Goal: Communication & Community: Participate in discussion

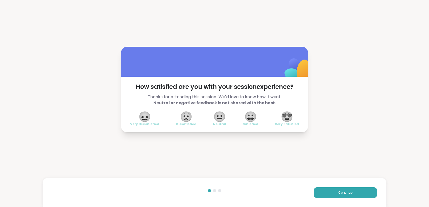
click at [289, 112] on span "😍" at bounding box center [286, 116] width 13 height 9
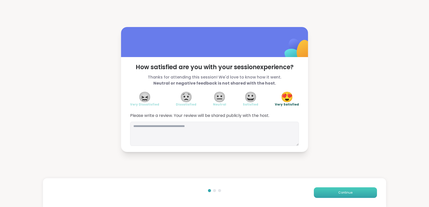
click at [347, 193] on span "Continue" at bounding box center [345, 192] width 14 height 5
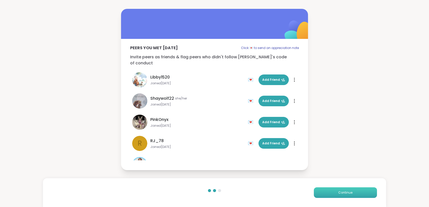
click at [347, 193] on span "Continue" at bounding box center [345, 192] width 14 height 5
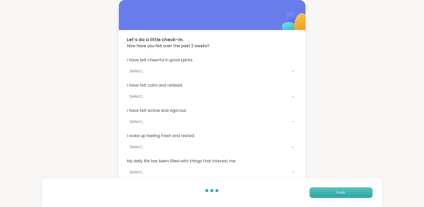
click at [347, 193] on button "Finish" at bounding box center [341, 192] width 63 height 11
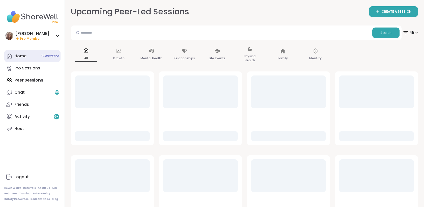
click at [24, 58] on div "Home 13 Scheduled" at bounding box center [20, 56] width 12 height 6
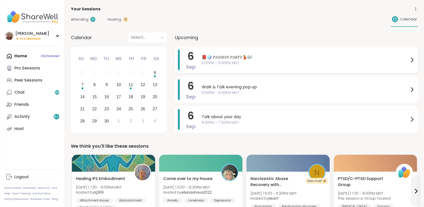
click at [237, 60] on span "5:00PM - 6:00PM MDT" at bounding box center [305, 62] width 207 height 5
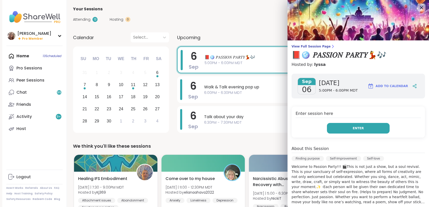
click at [335, 128] on button "Enter" at bounding box center [358, 128] width 63 height 11
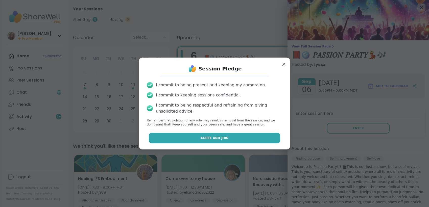
click at [257, 136] on button "Agree and Join" at bounding box center [215, 138] width 132 height 11
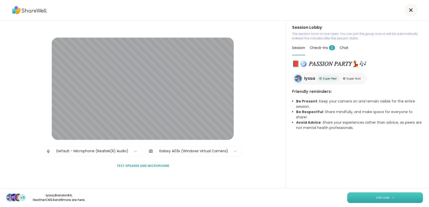
click at [399, 198] on button "Join now" at bounding box center [385, 197] width 76 height 11
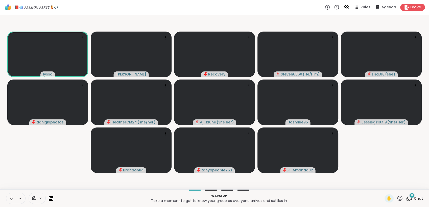
click at [10, 197] on icon at bounding box center [11, 198] width 5 height 5
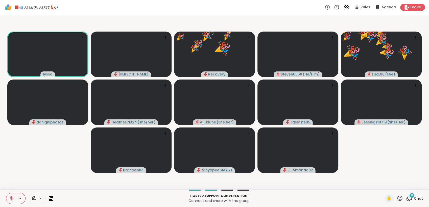
click at [396, 198] on icon at bounding box center [399, 198] width 6 height 6
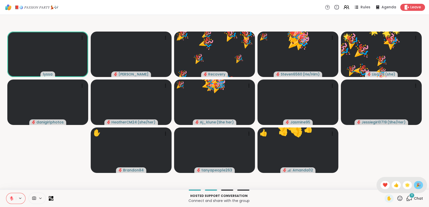
click at [415, 183] on span "🎉" at bounding box center [417, 185] width 5 height 6
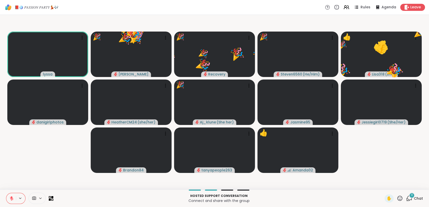
click at [396, 199] on icon at bounding box center [399, 198] width 6 height 6
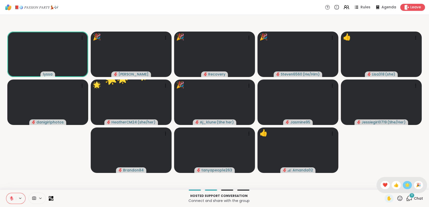
click at [404, 185] on span "🌟" at bounding box center [406, 185] width 5 height 6
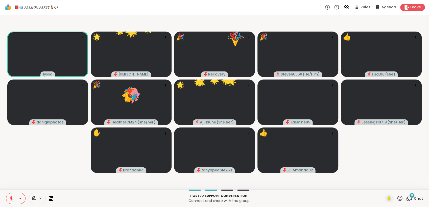
click at [396, 198] on icon at bounding box center [399, 198] width 6 height 6
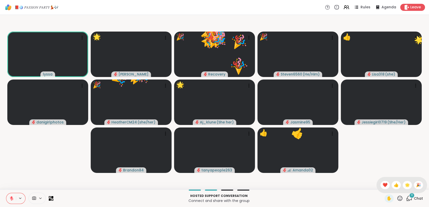
drag, startPoint x: 392, startPoint y: 187, endPoint x: 393, endPoint y: 194, distance: 7.4
click at [393, 187] on span "👍" at bounding box center [395, 185] width 5 height 6
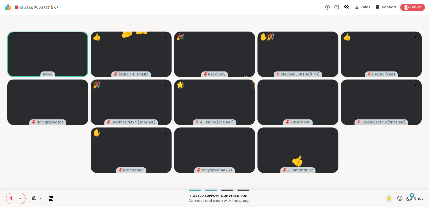
click at [396, 195] on icon at bounding box center [399, 198] width 6 height 6
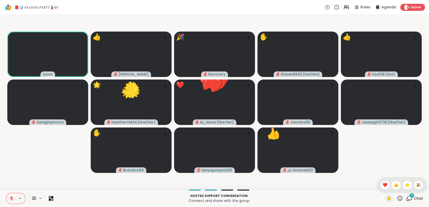
click at [382, 187] on span "❤️" at bounding box center [384, 185] width 5 height 6
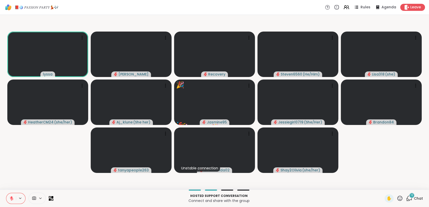
click at [396, 197] on icon at bounding box center [399, 198] width 6 height 6
click at [415, 184] on span "🎉" at bounding box center [417, 185] width 5 height 6
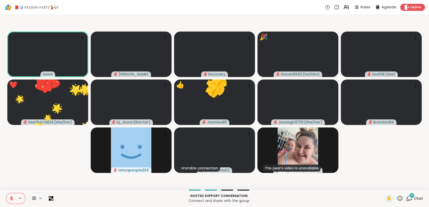
click at [396, 197] on icon at bounding box center [399, 198] width 6 height 6
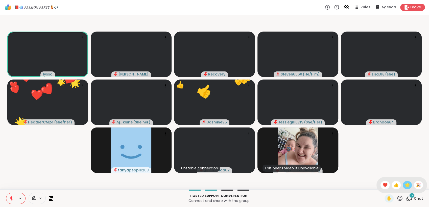
click at [404, 185] on span "🌟" at bounding box center [406, 185] width 5 height 6
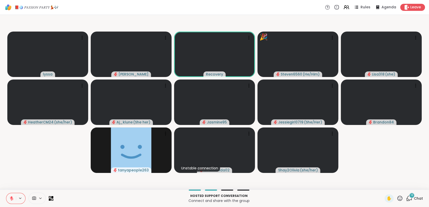
click at [396, 197] on icon at bounding box center [399, 198] width 6 height 6
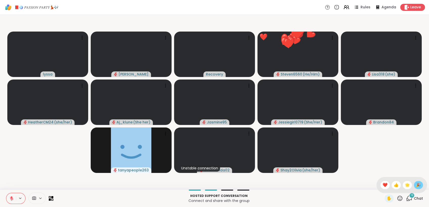
click at [415, 184] on span "🎉" at bounding box center [417, 185] width 5 height 6
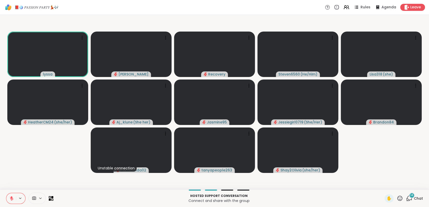
click at [396, 197] on icon at bounding box center [399, 198] width 6 height 6
click at [415, 184] on span "🎉" at bounding box center [417, 185] width 5 height 6
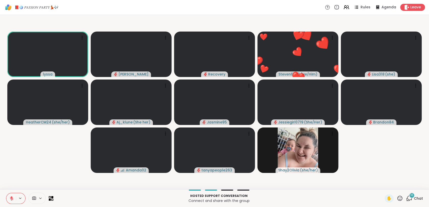
click at [397, 198] on icon at bounding box center [399, 198] width 5 height 5
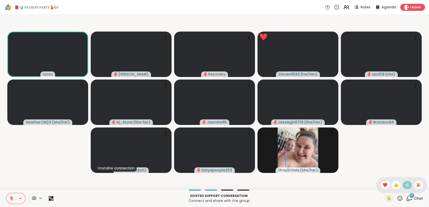
click at [404, 187] on span "🌟" at bounding box center [406, 185] width 5 height 6
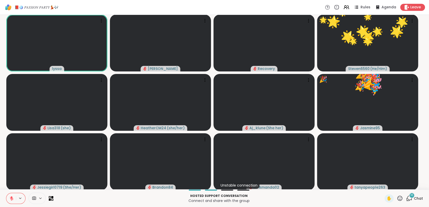
click at [397, 196] on icon at bounding box center [399, 198] width 6 height 6
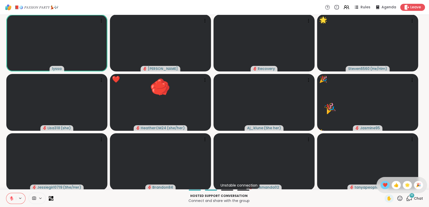
click at [382, 183] on span "❤️" at bounding box center [384, 185] width 5 height 6
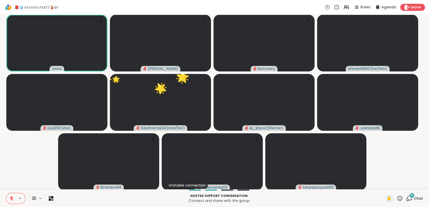
click at [396, 196] on icon at bounding box center [399, 198] width 6 height 6
click at [382, 186] on span "❤️" at bounding box center [384, 185] width 5 height 6
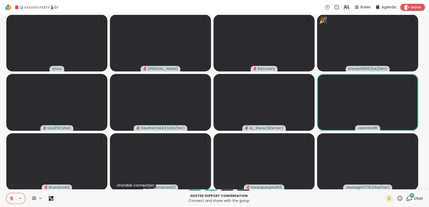
click at [395, 194] on div "✋" at bounding box center [393, 198] width 18 height 8
click at [396, 195] on icon at bounding box center [399, 198] width 6 height 6
click at [404, 184] on span "🌟" at bounding box center [406, 185] width 5 height 6
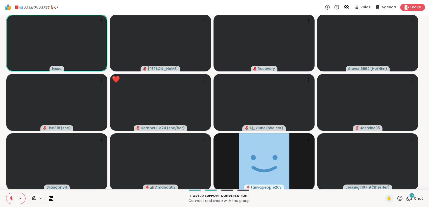
click at [11, 197] on icon at bounding box center [12, 197] width 2 height 2
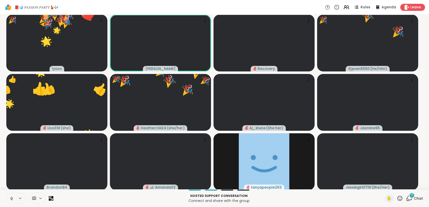
click at [11, 197] on icon at bounding box center [11, 198] width 1 height 2
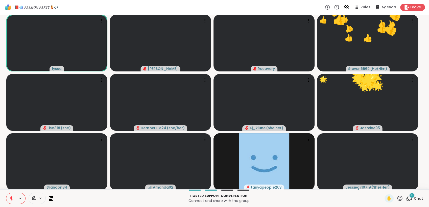
click at [9, 198] on icon at bounding box center [11, 198] width 5 height 5
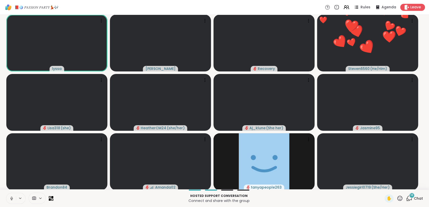
click at [10, 200] on icon at bounding box center [11, 198] width 5 height 5
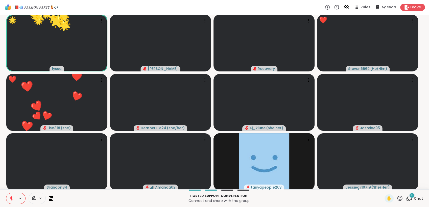
click at [397, 199] on icon at bounding box center [399, 198] width 6 height 6
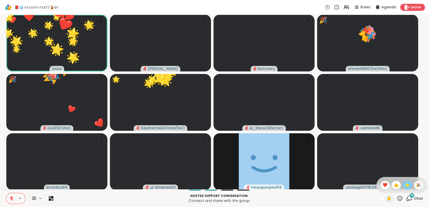
click at [404, 185] on span "🌟" at bounding box center [406, 185] width 5 height 6
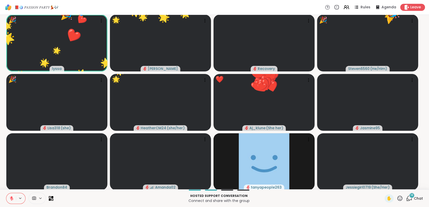
click at [397, 196] on icon at bounding box center [399, 198] width 5 height 5
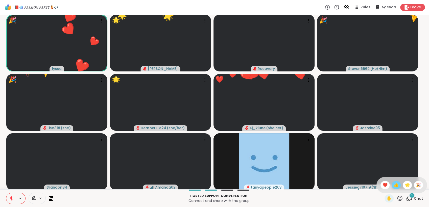
drag, startPoint x: 391, startPoint y: 183, endPoint x: 393, endPoint y: 192, distance: 9.7
click at [393, 183] on span "👍" at bounding box center [395, 185] width 5 height 6
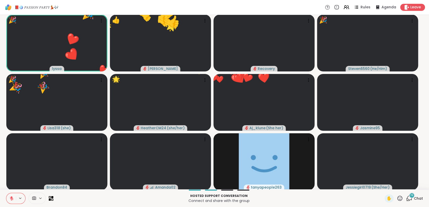
click at [392, 197] on div "✋" at bounding box center [393, 198] width 18 height 8
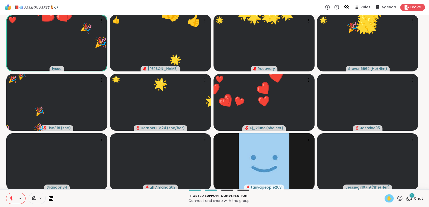
drag, startPoint x: 396, startPoint y: 196, endPoint x: 385, endPoint y: 195, distance: 10.9
click at [397, 196] on icon at bounding box center [399, 198] width 5 height 5
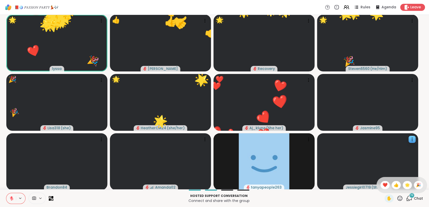
click at [382, 186] on span "❤️" at bounding box center [384, 185] width 5 height 6
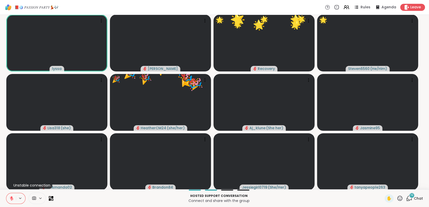
click at [397, 197] on icon at bounding box center [399, 198] width 5 height 5
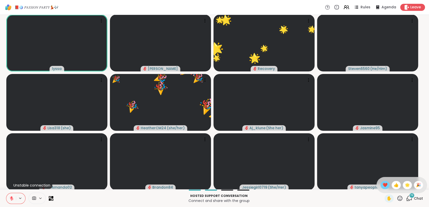
click at [382, 183] on span "❤️" at bounding box center [384, 185] width 5 height 6
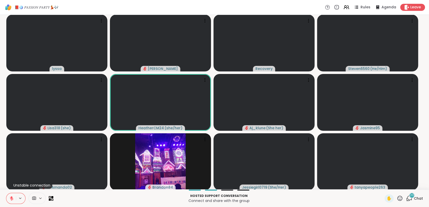
click at [12, 199] on icon at bounding box center [12, 199] width 4 height 4
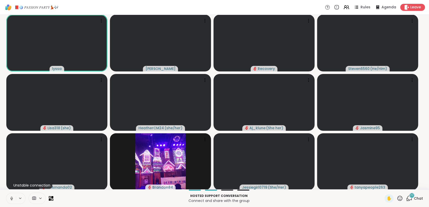
click at [14, 196] on button at bounding box center [11, 198] width 10 height 11
click at [11, 199] on icon at bounding box center [12, 199] width 4 height 4
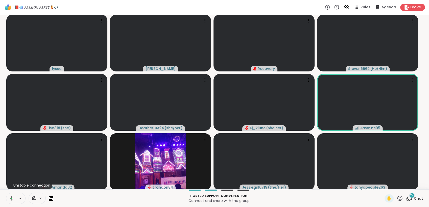
click at [14, 197] on button at bounding box center [11, 198] width 10 height 11
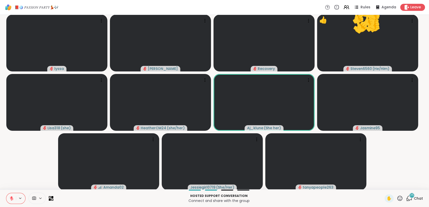
click at [396, 197] on icon at bounding box center [399, 198] width 6 height 6
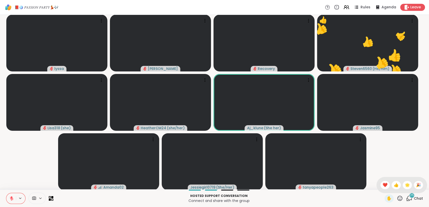
click at [404, 185] on span "🌟" at bounding box center [406, 185] width 5 height 6
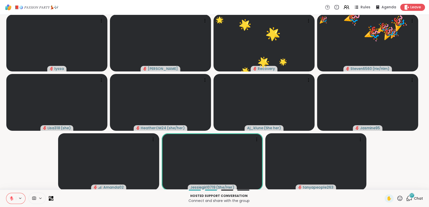
click at [396, 197] on icon at bounding box center [399, 198] width 6 height 6
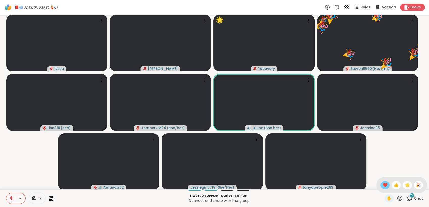
click at [382, 186] on span "❤️" at bounding box center [384, 185] width 5 height 6
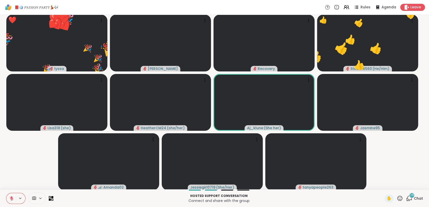
click at [396, 198] on icon at bounding box center [399, 198] width 6 height 6
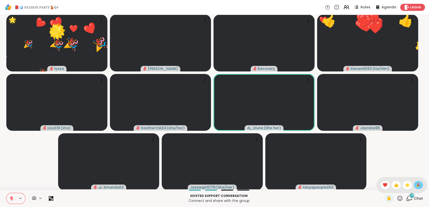
click at [415, 185] on span "🎉" at bounding box center [417, 185] width 5 height 6
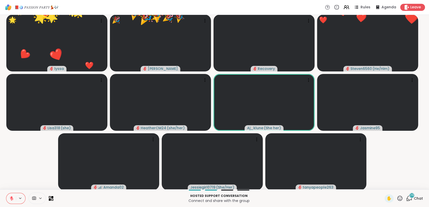
click at [391, 199] on div "✋" at bounding box center [393, 198] width 18 height 8
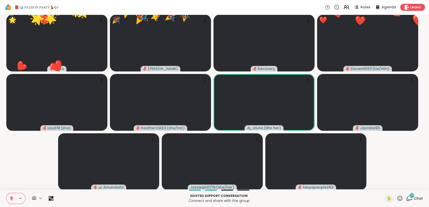
click at [396, 197] on icon at bounding box center [399, 198] width 6 height 6
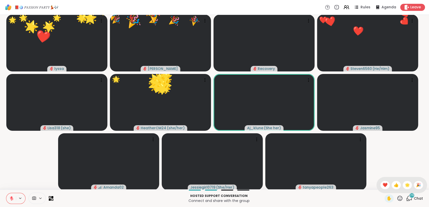
click at [404, 185] on span "🌟" at bounding box center [406, 185] width 5 height 6
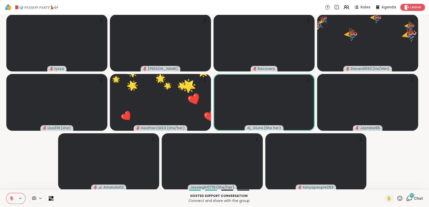
click at [397, 196] on icon at bounding box center [399, 198] width 5 height 5
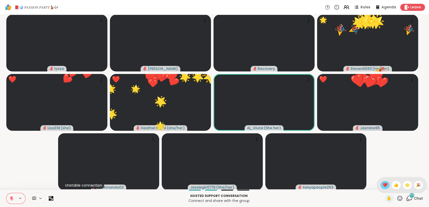
click at [382, 188] on span "❤️" at bounding box center [384, 185] width 5 height 6
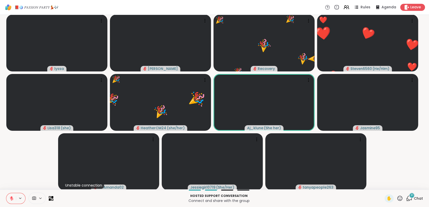
click at [396, 197] on icon at bounding box center [399, 198] width 6 height 6
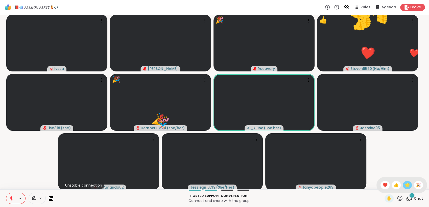
click at [404, 184] on span "🌟" at bounding box center [406, 185] width 5 height 6
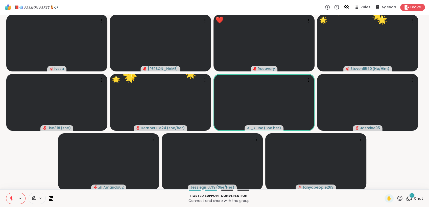
click at [396, 197] on icon at bounding box center [399, 198] width 6 height 6
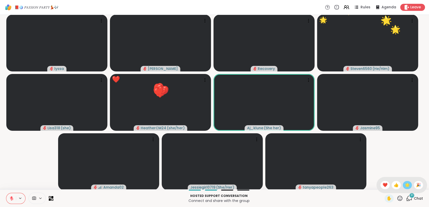
click at [404, 185] on span "🌟" at bounding box center [406, 185] width 5 height 6
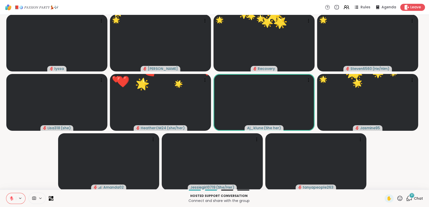
click at [396, 199] on icon at bounding box center [399, 198] width 6 height 6
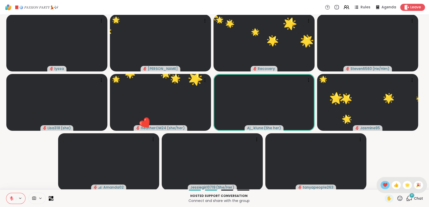
click at [382, 187] on span "❤️" at bounding box center [384, 185] width 5 height 6
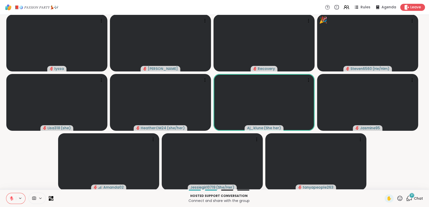
click at [396, 196] on icon at bounding box center [399, 198] width 6 height 6
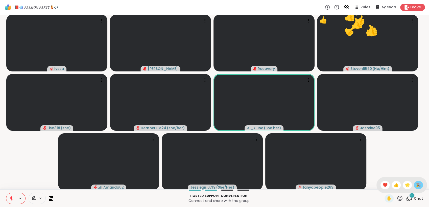
click at [413, 182] on div "🎉" at bounding box center [417, 185] width 9 height 8
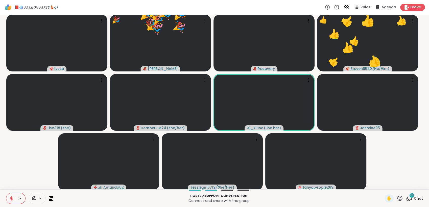
click at [396, 199] on icon at bounding box center [399, 198] width 6 height 6
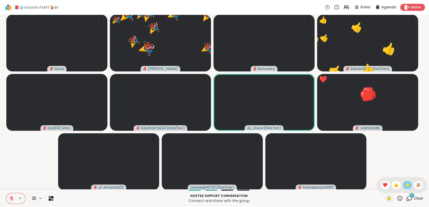
click at [404, 186] on span "🌟" at bounding box center [406, 185] width 5 height 6
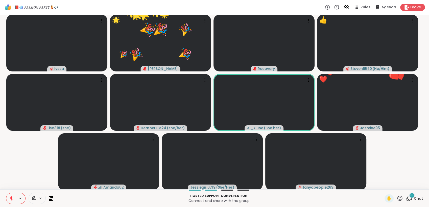
click at [397, 196] on icon at bounding box center [399, 198] width 6 height 6
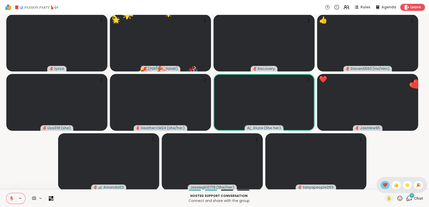
click at [382, 184] on span "❤️" at bounding box center [384, 185] width 5 height 6
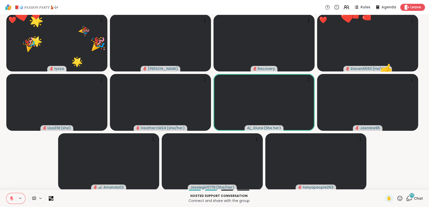
click at [396, 196] on icon at bounding box center [399, 198] width 6 height 6
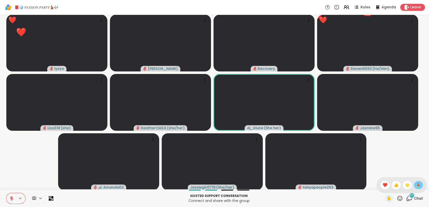
click at [415, 183] on span "🎉" at bounding box center [417, 185] width 5 height 6
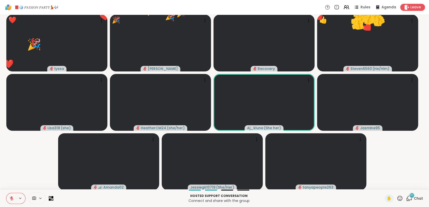
click at [397, 198] on icon at bounding box center [399, 198] width 5 height 5
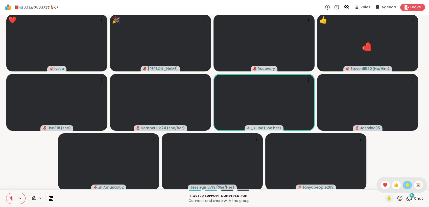
click at [404, 186] on span "🌟" at bounding box center [406, 185] width 5 height 6
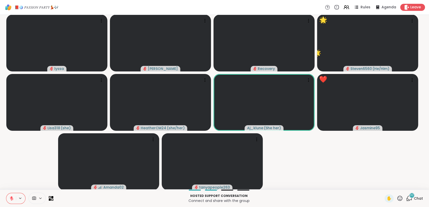
click at [396, 196] on icon at bounding box center [399, 198] width 6 height 6
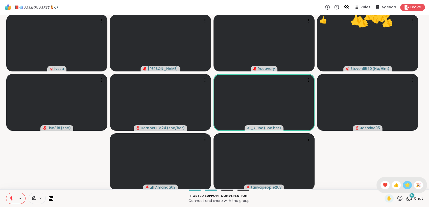
click at [404, 188] on span "🌟" at bounding box center [406, 185] width 5 height 6
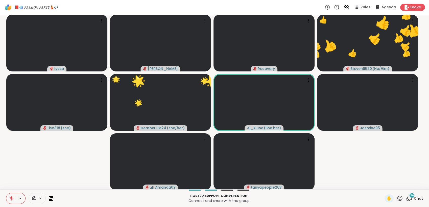
click at [396, 196] on icon at bounding box center [399, 198] width 6 height 6
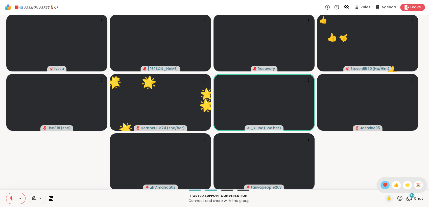
click at [382, 186] on span "❤️" at bounding box center [384, 185] width 5 height 6
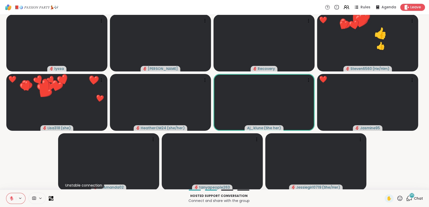
click at [396, 197] on icon at bounding box center [399, 198] width 6 height 6
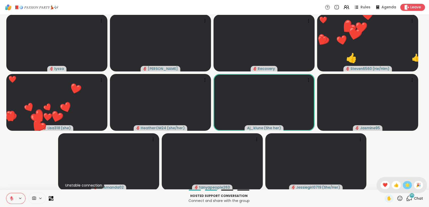
click at [404, 185] on span "🌟" at bounding box center [406, 185] width 5 height 6
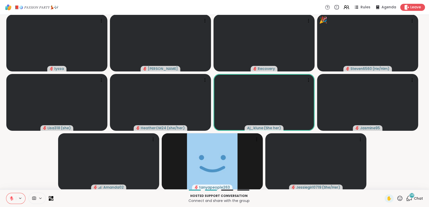
click at [396, 197] on icon at bounding box center [399, 198] width 6 height 6
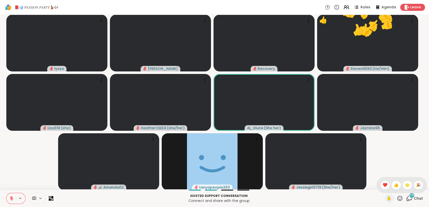
click at [376, 186] on div "✋ ❤️ 👍 🌟 🎉" at bounding box center [401, 185] width 50 height 16
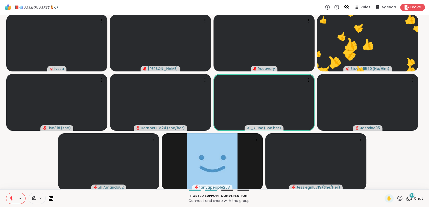
drag, startPoint x: 397, startPoint y: 197, endPoint x: 393, endPoint y: 195, distance: 4.2
click at [397, 197] on icon at bounding box center [399, 198] width 6 height 6
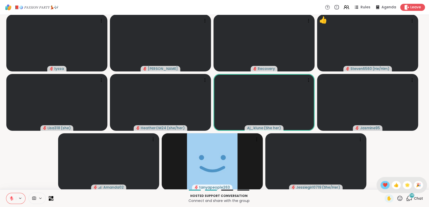
click at [382, 186] on span "❤️" at bounding box center [384, 185] width 5 height 6
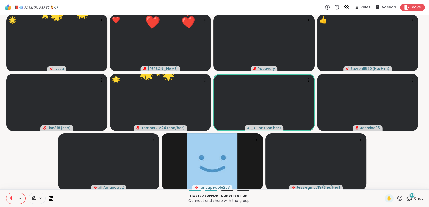
click at [397, 197] on icon at bounding box center [399, 198] width 5 height 5
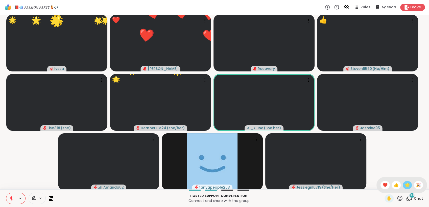
click at [404, 186] on span "🌟" at bounding box center [406, 185] width 5 height 6
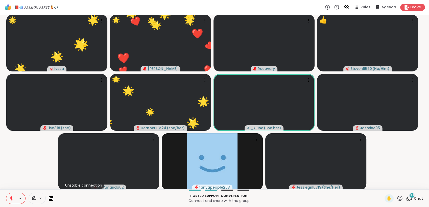
click at [397, 196] on icon at bounding box center [399, 198] width 5 height 5
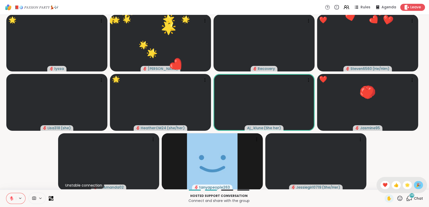
click at [416, 183] on span "🎉" at bounding box center [417, 185] width 5 height 6
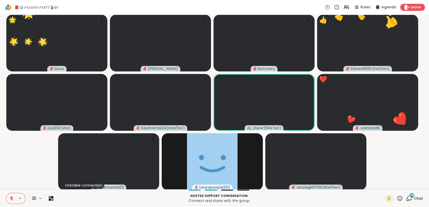
click at [396, 201] on icon at bounding box center [399, 198] width 6 height 6
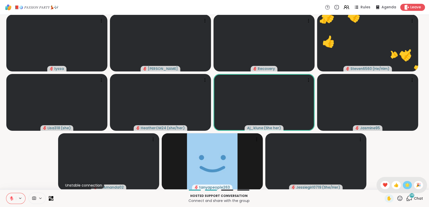
click at [404, 185] on span "🌟" at bounding box center [406, 185] width 5 height 6
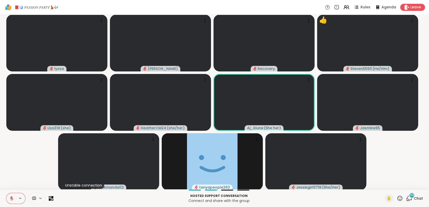
click at [396, 200] on icon at bounding box center [399, 198] width 6 height 6
click at [382, 185] on span "❤️" at bounding box center [384, 185] width 5 height 6
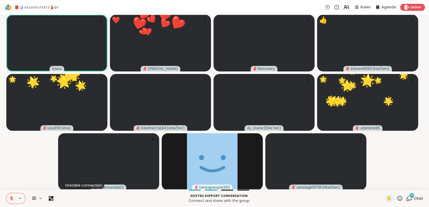
click at [397, 196] on icon at bounding box center [399, 198] width 5 height 5
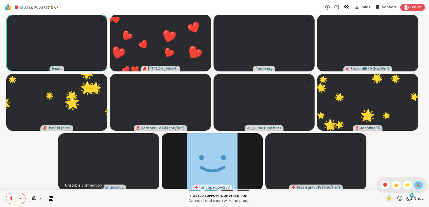
click at [415, 184] on span "🎉" at bounding box center [417, 185] width 5 height 6
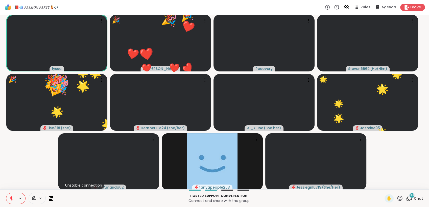
click at [396, 199] on icon at bounding box center [399, 198] width 6 height 6
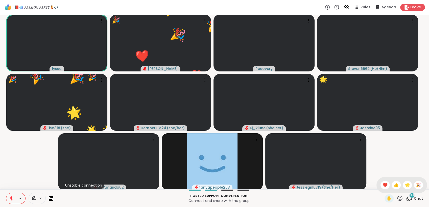
drag, startPoint x: 406, startPoint y: 184, endPoint x: 403, endPoint y: 187, distance: 4.1
click at [406, 184] on div "🌟" at bounding box center [406, 185] width 9 height 8
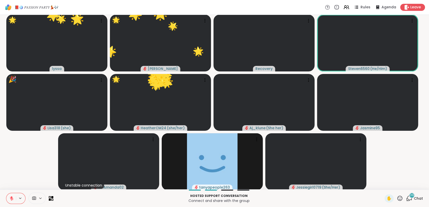
click at [396, 196] on icon at bounding box center [399, 198] width 6 height 6
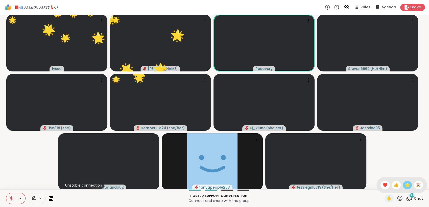
click at [404, 184] on span "🌟" at bounding box center [406, 185] width 5 height 6
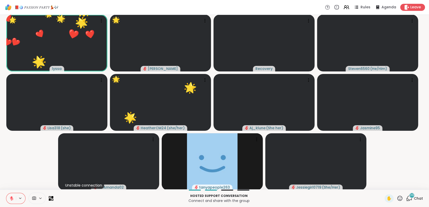
drag, startPoint x: 397, startPoint y: 196, endPoint x: 395, endPoint y: 194, distance: 3.4
click at [396, 196] on icon at bounding box center [399, 198] width 6 height 6
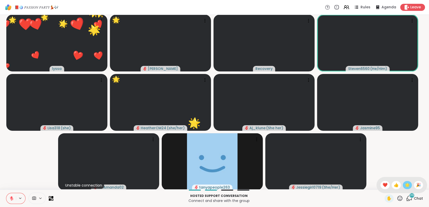
click at [404, 182] on span "🌟" at bounding box center [406, 185] width 5 height 6
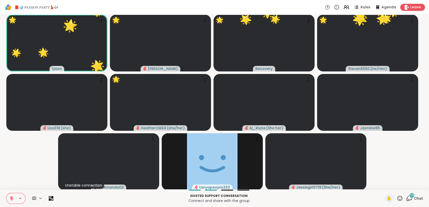
drag, startPoint x: 396, startPoint y: 197, endPoint x: 396, endPoint y: 194, distance: 3.1
click at [396, 197] on icon at bounding box center [399, 198] width 6 height 6
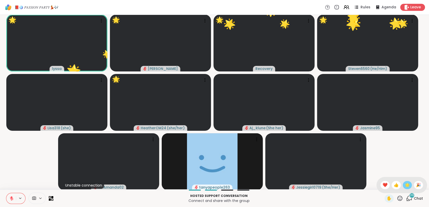
click at [404, 186] on span "🌟" at bounding box center [406, 185] width 5 height 6
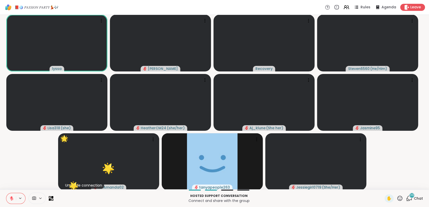
click at [11, 197] on icon at bounding box center [12, 197] width 2 height 2
click at [11, 198] on icon at bounding box center [11, 198] width 1 height 2
click at [10, 197] on icon at bounding box center [12, 199] width 4 height 4
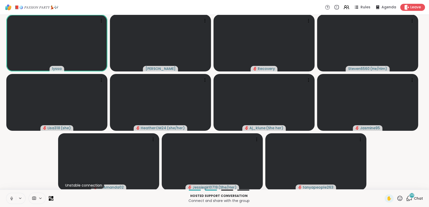
drag, startPoint x: 413, startPoint y: 201, endPoint x: 412, endPoint y: 198, distance: 2.7
click at [413, 200] on div "39 Chat" at bounding box center [414, 198] width 17 height 8
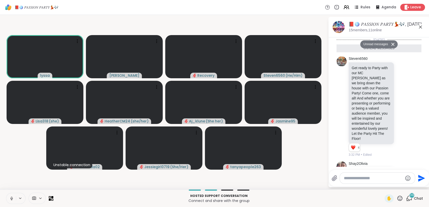
scroll to position [1505, 0]
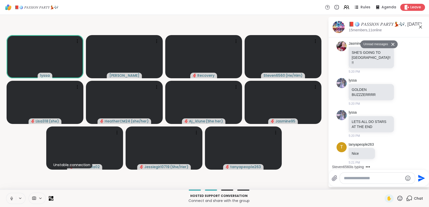
click at [370, 180] on textarea "Type your message" at bounding box center [373, 178] width 59 height 5
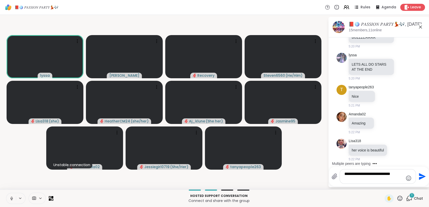
scroll to position [0, 0]
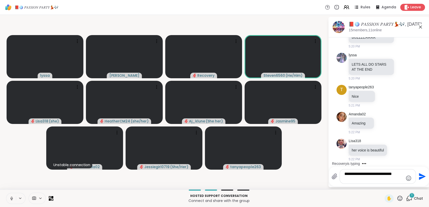
type textarea "**********"
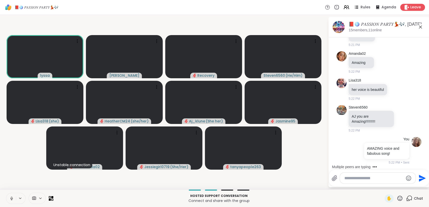
scroll to position [1643, 0]
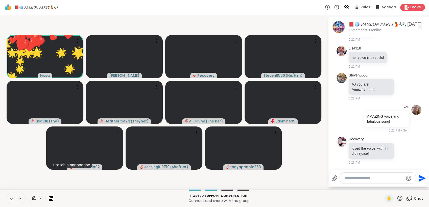
click at [396, 197] on icon at bounding box center [399, 198] width 6 height 6
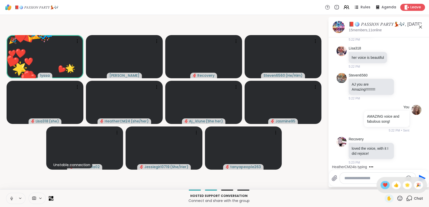
drag, startPoint x: 374, startPoint y: 184, endPoint x: 381, endPoint y: 186, distance: 7.7
click at [380, 183] on div "❤️" at bounding box center [384, 185] width 9 height 8
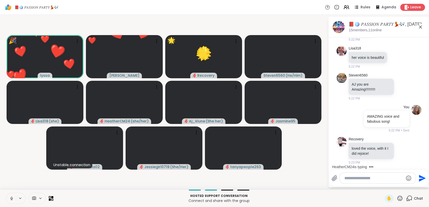
click at [396, 199] on icon at bounding box center [399, 198] width 6 height 6
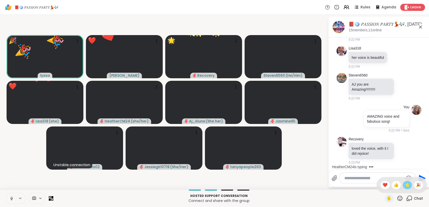
click at [404, 184] on span "🌟" at bounding box center [406, 185] width 5 height 6
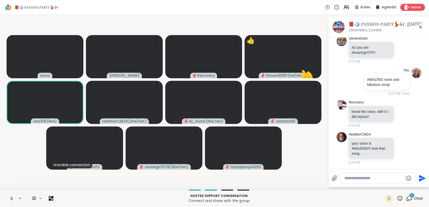
scroll to position [1680, 0]
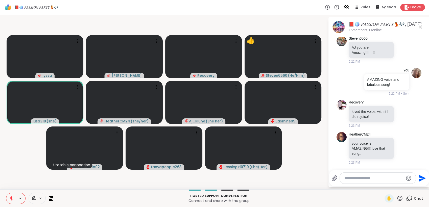
click at [396, 196] on icon at bounding box center [399, 198] width 6 height 6
click at [404, 184] on span "🌟" at bounding box center [406, 185] width 5 height 6
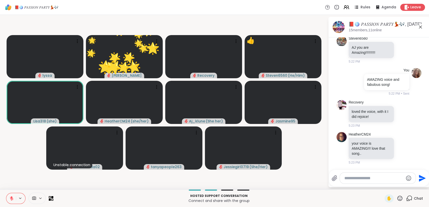
click at [396, 196] on icon at bounding box center [399, 198] width 6 height 6
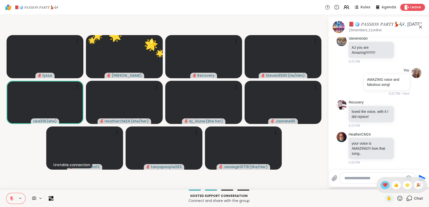
click at [382, 186] on span "❤️" at bounding box center [384, 185] width 5 height 6
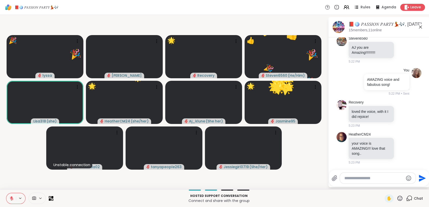
click at [396, 197] on icon at bounding box center [399, 198] width 6 height 6
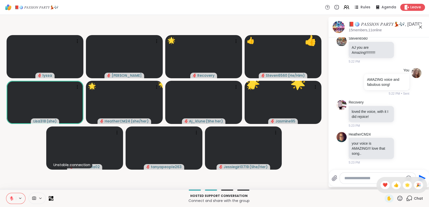
drag, startPoint x: 413, startPoint y: 185, endPoint x: 410, endPoint y: 187, distance: 3.4
click at [415, 186] on span "🎉" at bounding box center [417, 185] width 5 height 6
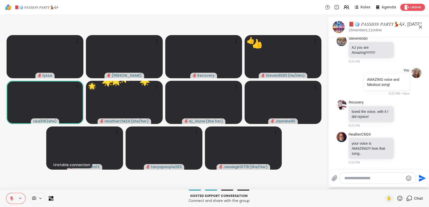
click at [397, 197] on icon at bounding box center [399, 198] width 5 height 5
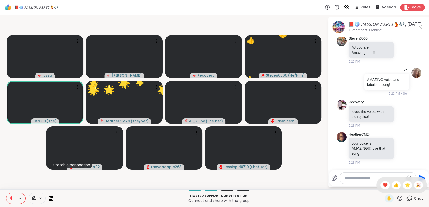
click at [404, 185] on span "🌟" at bounding box center [406, 185] width 5 height 6
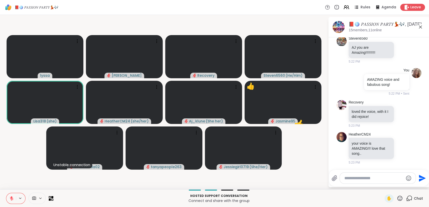
click at [397, 196] on icon at bounding box center [399, 198] width 6 height 6
click at [382, 186] on div "❤️" at bounding box center [384, 185] width 9 height 8
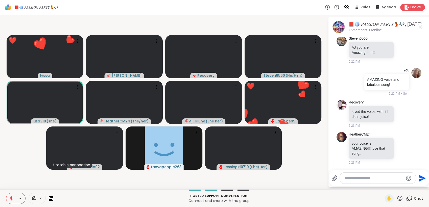
click at [396, 198] on icon at bounding box center [399, 198] width 6 height 6
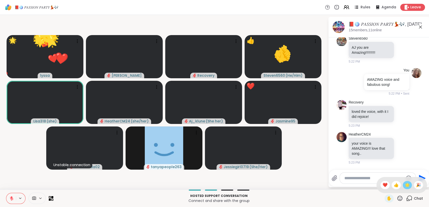
click at [404, 185] on span "🌟" at bounding box center [406, 185] width 5 height 6
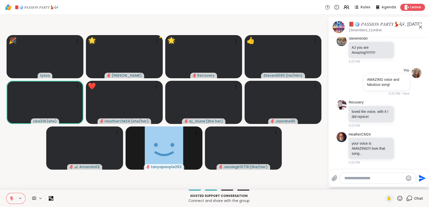
click at [397, 196] on icon at bounding box center [399, 198] width 5 height 5
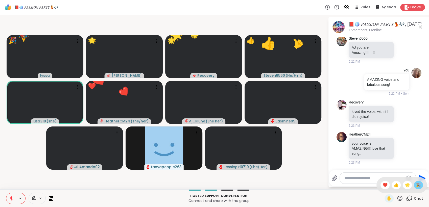
click at [415, 186] on span "🎉" at bounding box center [417, 185] width 5 height 6
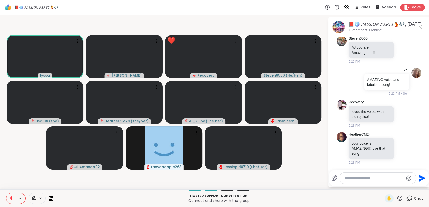
click at [351, 177] on textarea "Type your message" at bounding box center [373, 178] width 59 height 5
type textarea "**********"
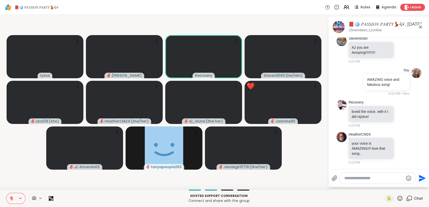
click at [13, 195] on button at bounding box center [11, 198] width 10 height 11
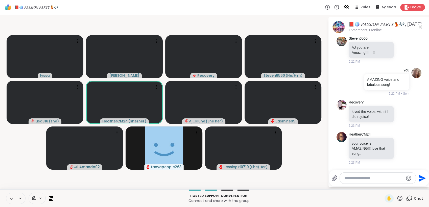
click at [11, 197] on icon at bounding box center [11, 198] width 1 height 2
click at [420, 28] on icon at bounding box center [420, 27] width 6 height 6
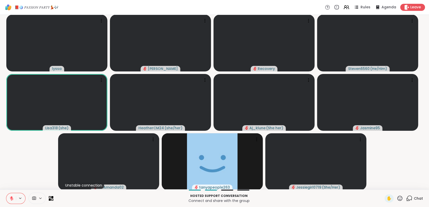
click at [413, 198] on span "Chat" at bounding box center [417, 198] width 9 height 5
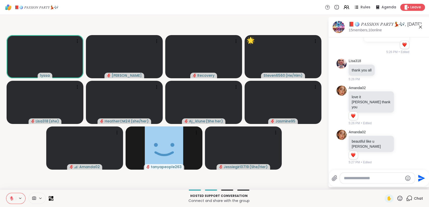
scroll to position [1944, 0]
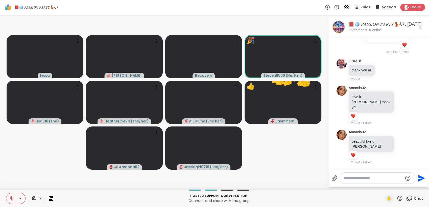
click at [396, 196] on icon at bounding box center [399, 198] width 6 height 6
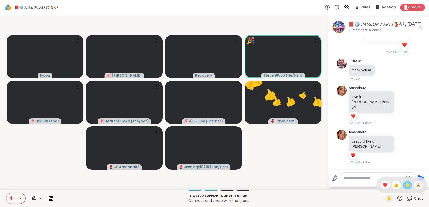
click at [404, 185] on span "🌟" at bounding box center [406, 185] width 5 height 6
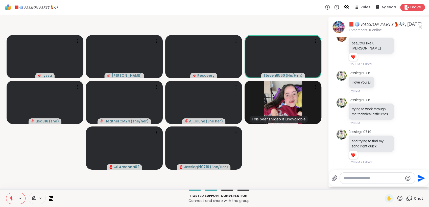
scroll to position [2046, 0]
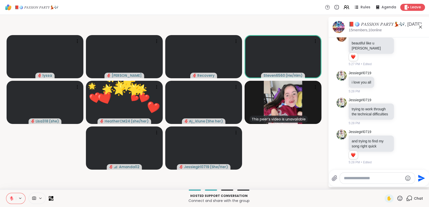
click at [396, 197] on icon at bounding box center [399, 198] width 6 height 6
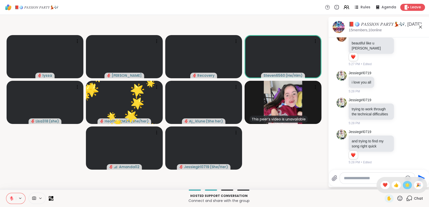
click at [404, 184] on span "🌟" at bounding box center [406, 185] width 5 height 6
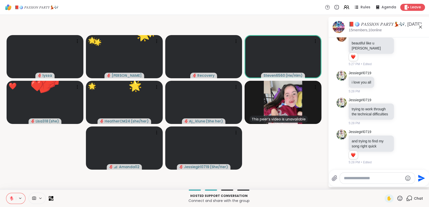
click at [396, 197] on icon at bounding box center [399, 198] width 6 height 6
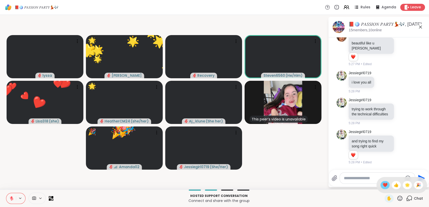
click at [382, 185] on span "❤️" at bounding box center [384, 185] width 5 height 6
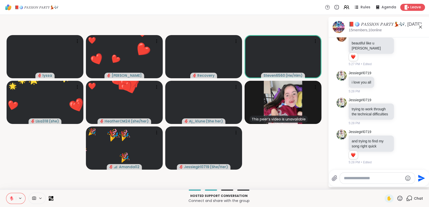
click at [396, 197] on icon at bounding box center [399, 198] width 6 height 6
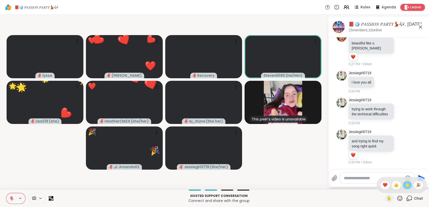
click at [404, 183] on span "🌟" at bounding box center [406, 185] width 5 height 6
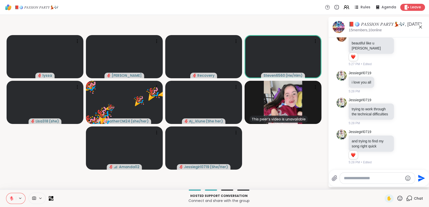
click at [396, 197] on icon at bounding box center [399, 198] width 6 height 6
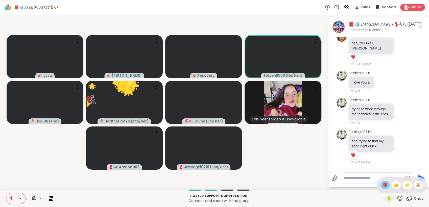
click at [380, 184] on div "❤️" at bounding box center [384, 185] width 9 height 8
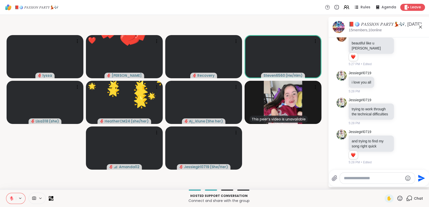
click at [396, 197] on icon at bounding box center [399, 198] width 6 height 6
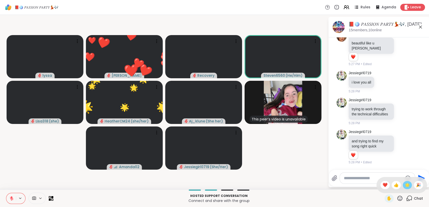
click at [404, 185] on span "🌟" at bounding box center [406, 185] width 5 height 6
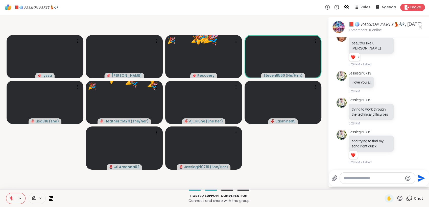
scroll to position [2039, 0]
click at [396, 198] on icon at bounding box center [399, 198] width 6 height 6
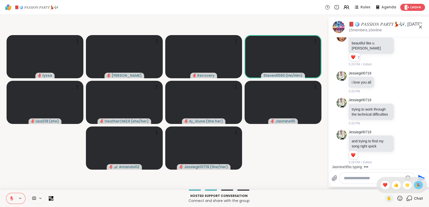
click at [418, 187] on div "🎉" at bounding box center [417, 185] width 9 height 8
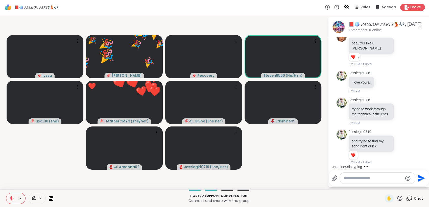
scroll to position [2046, 0]
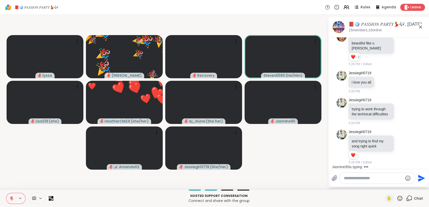
click at [398, 198] on icon at bounding box center [399, 198] width 6 height 6
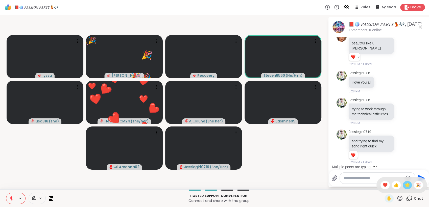
click at [404, 185] on span "🌟" at bounding box center [406, 185] width 5 height 6
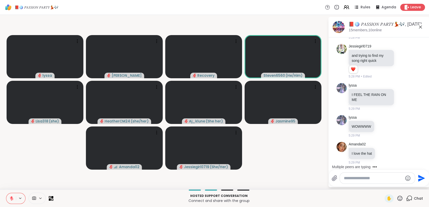
scroll to position [2171, 0]
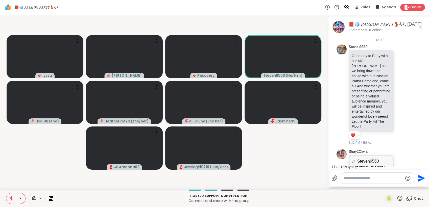
scroll to position [2171, 0]
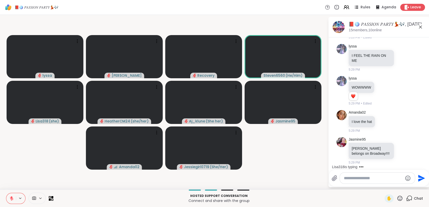
click at [362, 178] on textarea "Type your message" at bounding box center [373, 178] width 59 height 5
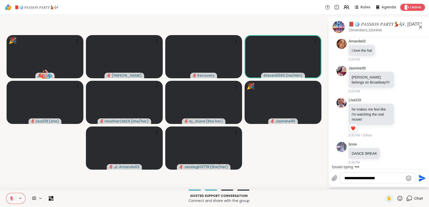
scroll to position [2250, 0]
type textarea "**********"
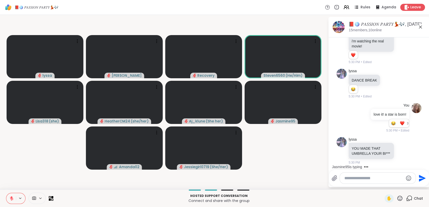
scroll to position [2360, 0]
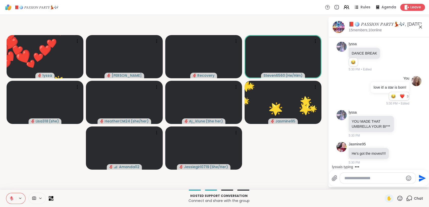
click at [396, 198] on icon at bounding box center [399, 198] width 6 height 6
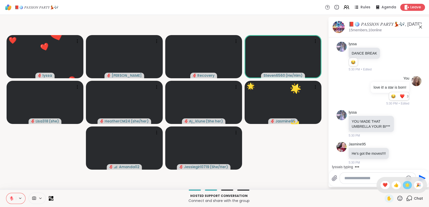
click at [404, 185] on span "🌟" at bounding box center [406, 185] width 5 height 6
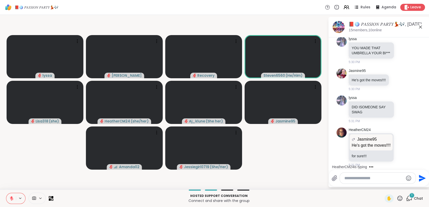
scroll to position [2441, 0]
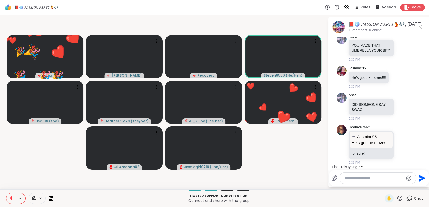
click at [397, 196] on icon at bounding box center [399, 198] width 5 height 5
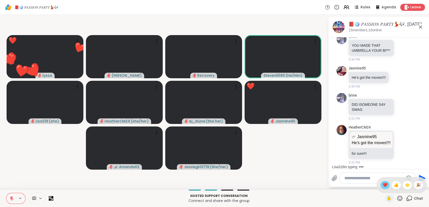
click at [382, 185] on span "❤️" at bounding box center [384, 185] width 5 height 6
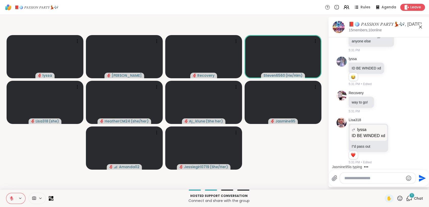
scroll to position [2598, 0]
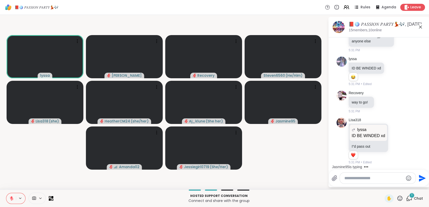
click at [12, 198] on icon at bounding box center [11, 198] width 5 height 5
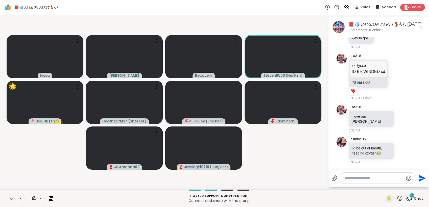
scroll to position [2657, 0]
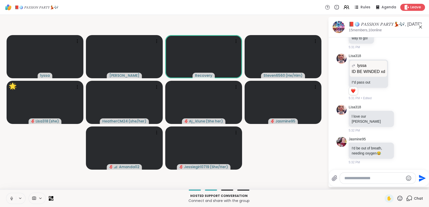
click at [12, 199] on icon at bounding box center [11, 199] width 3 height 2
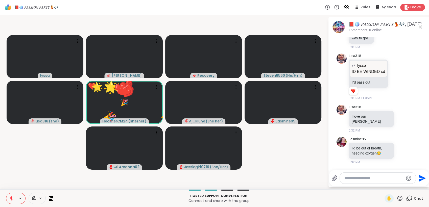
click at [14, 197] on button at bounding box center [11, 198] width 10 height 11
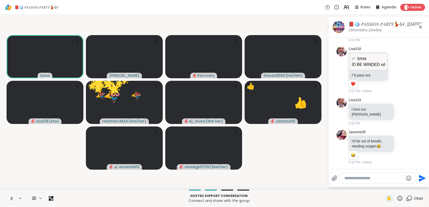
scroll to position [2664, 0]
click at [9, 197] on icon at bounding box center [11, 198] width 5 height 5
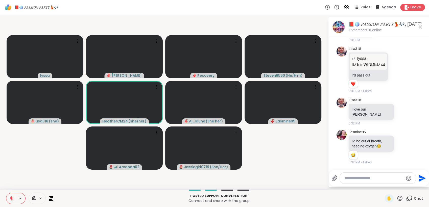
click at [24, 200] on div at bounding box center [15, 198] width 19 height 11
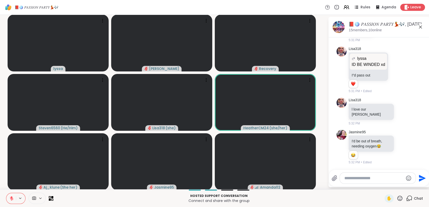
click at [14, 197] on button at bounding box center [11, 198] width 10 height 11
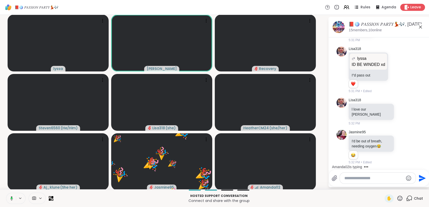
click at [14, 197] on button at bounding box center [11, 198] width 10 height 11
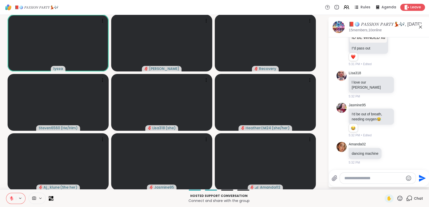
scroll to position [2698, 0]
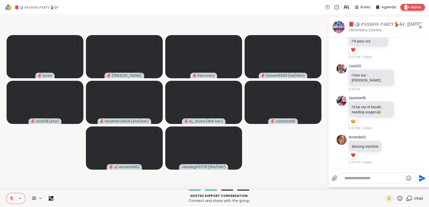
click at [13, 197] on icon at bounding box center [11, 198] width 5 height 5
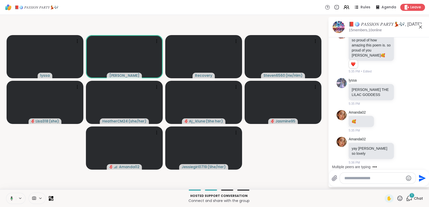
scroll to position [2960, 0]
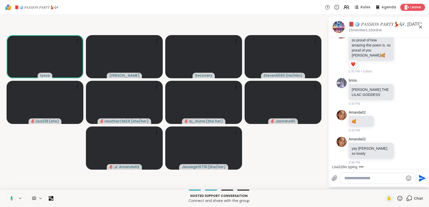
click at [10, 197] on icon at bounding box center [11, 198] width 5 height 5
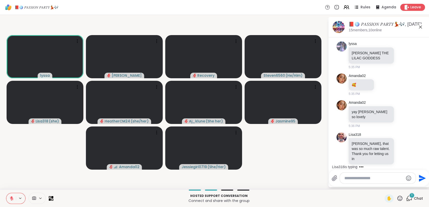
scroll to position [3002, 0]
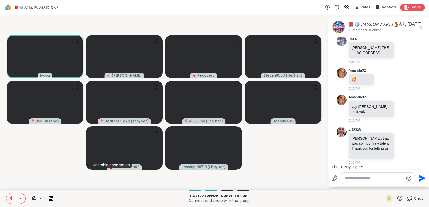
click at [9, 195] on button at bounding box center [11, 198] width 10 height 11
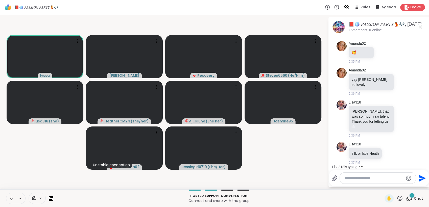
scroll to position [3029, 0]
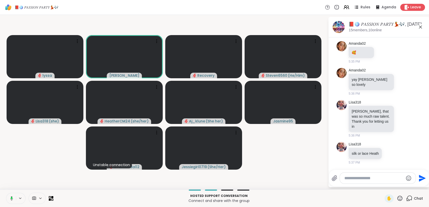
click at [10, 200] on icon at bounding box center [11, 198] width 5 height 5
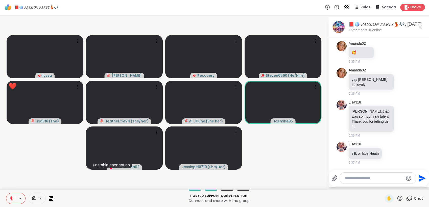
click at [396, 195] on icon at bounding box center [399, 198] width 6 height 6
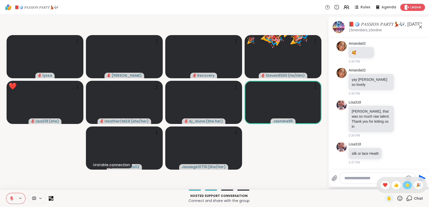
click at [402, 183] on div "🌟" at bounding box center [406, 185] width 9 height 8
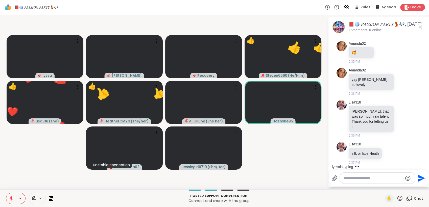
click at [396, 197] on icon at bounding box center [399, 198] width 6 height 6
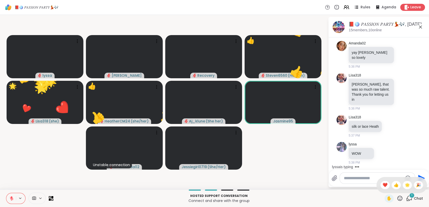
scroll to position [3055, 0]
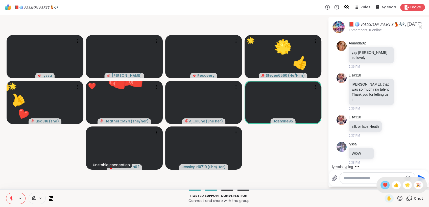
click at [382, 184] on span "❤️" at bounding box center [384, 185] width 5 height 6
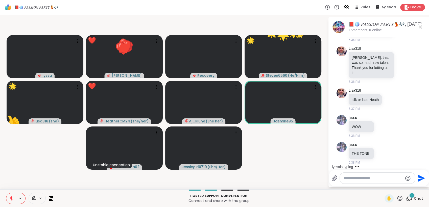
scroll to position [3082, 0]
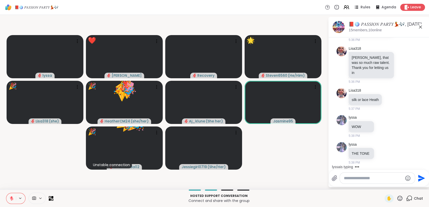
click at [397, 196] on icon at bounding box center [399, 198] width 5 height 5
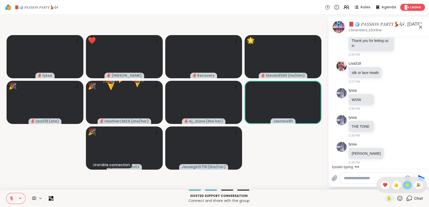
scroll to position [3109, 0]
click at [404, 184] on span "🌟" at bounding box center [406, 185] width 5 height 6
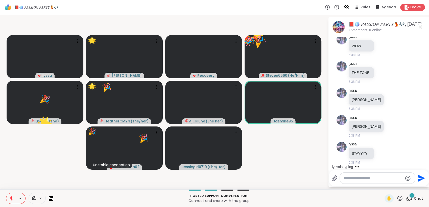
scroll to position [3163, 0]
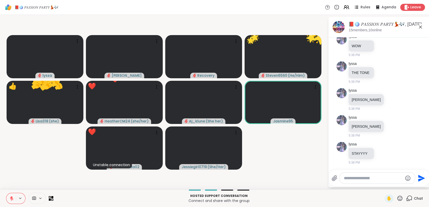
click at [397, 199] on icon at bounding box center [399, 198] width 6 height 6
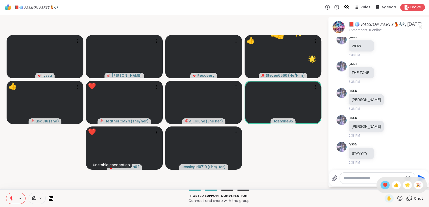
click at [382, 187] on span "❤️" at bounding box center [384, 185] width 5 height 6
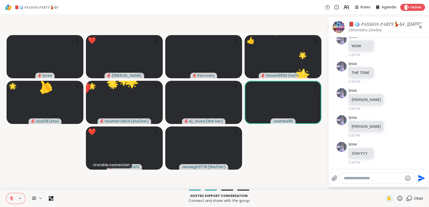
click at [396, 197] on icon at bounding box center [399, 198] width 6 height 6
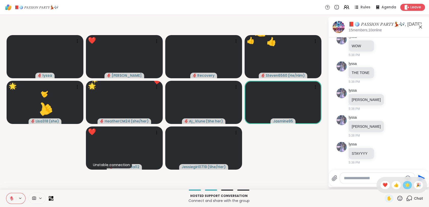
click at [404, 184] on span "🌟" at bounding box center [406, 185] width 5 height 6
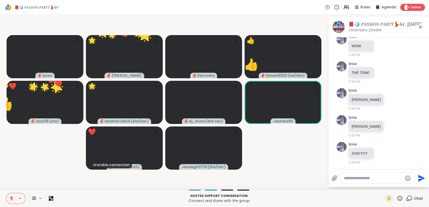
click at [396, 199] on icon at bounding box center [399, 198] width 6 height 6
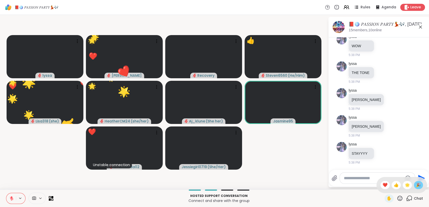
click at [415, 184] on span "🎉" at bounding box center [417, 185] width 5 height 6
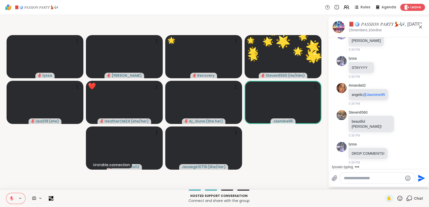
scroll to position [3248, 0]
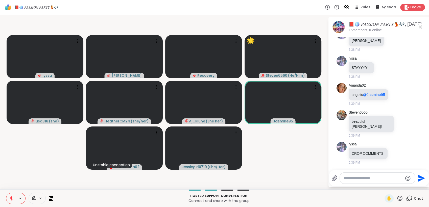
click at [396, 197] on icon at bounding box center [399, 198] width 6 height 6
click at [404, 185] on span "🌟" at bounding box center [406, 185] width 5 height 6
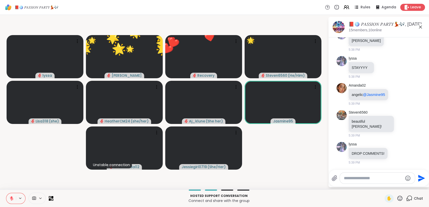
click at [396, 195] on icon at bounding box center [399, 198] width 6 height 6
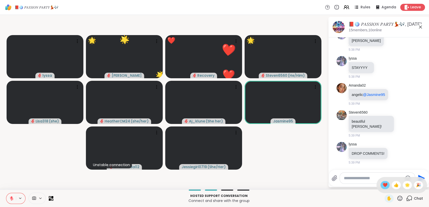
click at [382, 184] on span "❤️" at bounding box center [384, 185] width 5 height 6
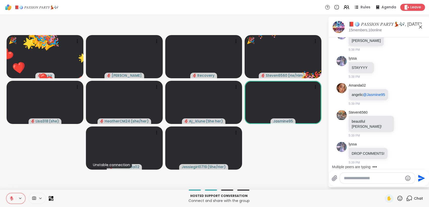
click at [397, 198] on icon at bounding box center [399, 198] width 6 height 6
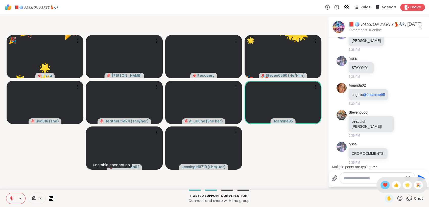
click at [382, 188] on span "❤️" at bounding box center [384, 185] width 5 height 6
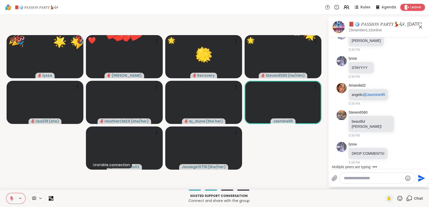
click at [398, 198] on icon at bounding box center [399, 198] width 5 height 5
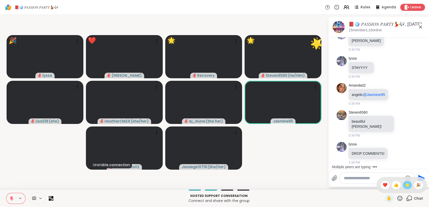
click at [404, 186] on span "🌟" at bounding box center [406, 185] width 5 height 6
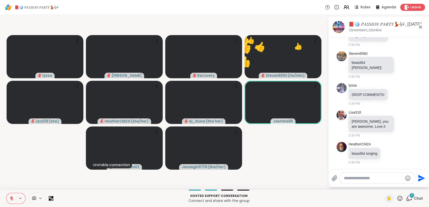
scroll to position [3307, 0]
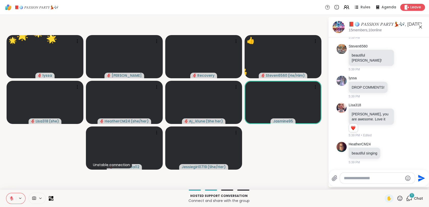
click at [357, 178] on textarea "Type your message" at bounding box center [373, 178] width 59 height 5
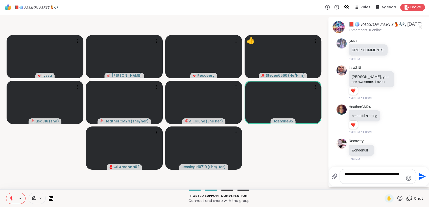
scroll to position [0, 0]
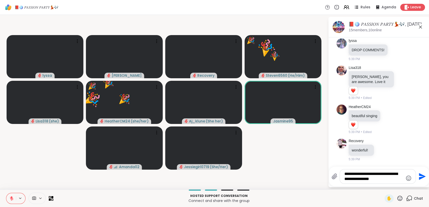
type textarea "**********"
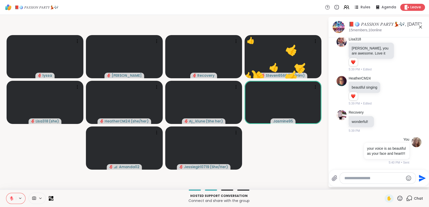
scroll to position [3393, 0]
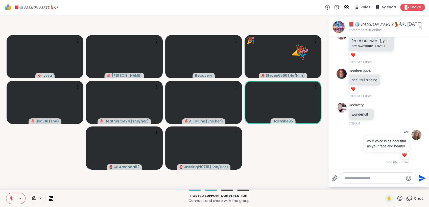
click at [14, 197] on icon at bounding box center [11, 198] width 5 height 5
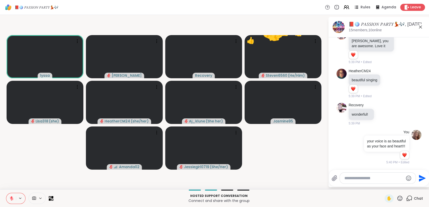
click at [14, 197] on icon at bounding box center [11, 198] width 5 height 5
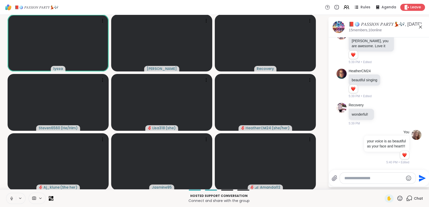
click at [12, 197] on icon at bounding box center [11, 198] width 5 height 5
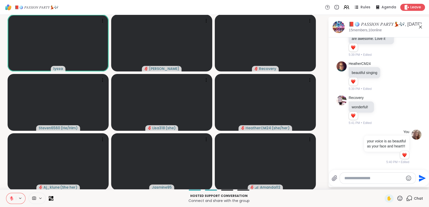
click at [397, 197] on icon at bounding box center [399, 198] width 6 height 6
click at [382, 185] on span "❤️" at bounding box center [384, 185] width 5 height 6
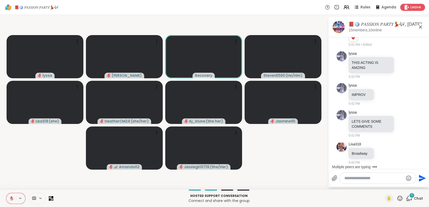
scroll to position [3583, 0]
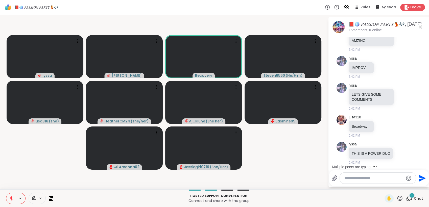
click at [350, 179] on textarea "Type your message" at bounding box center [373, 178] width 59 height 5
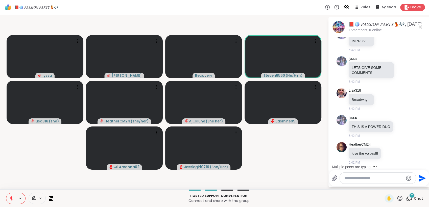
scroll to position [3610, 0]
type textarea "**********"
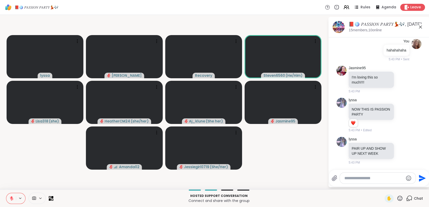
scroll to position [3779, 0]
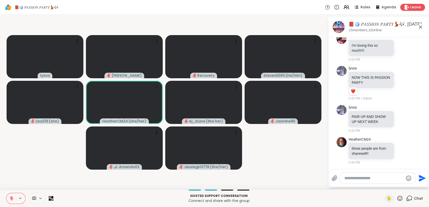
click at [12, 198] on icon at bounding box center [11, 198] width 5 height 5
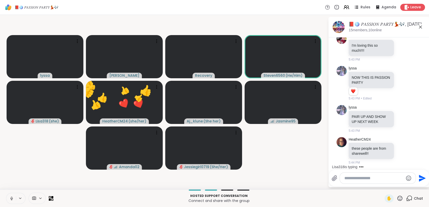
scroll to position [3806, 0]
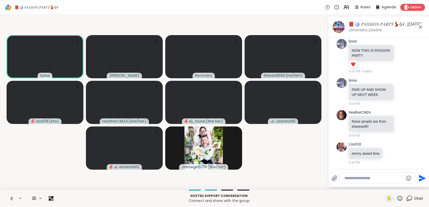
click at [351, 178] on textarea "Type your message" at bounding box center [373, 178] width 59 height 5
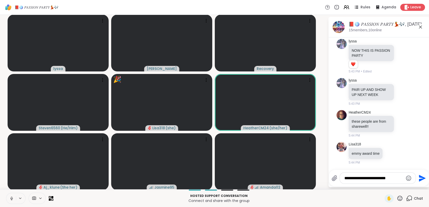
type textarea "**********"
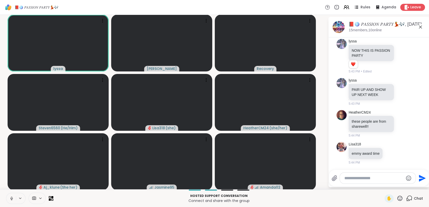
scroll to position [3838, 0]
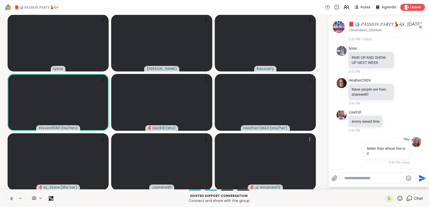
drag, startPoint x: 297, startPoint y: 167, endPoint x: 12, endPoint y: 198, distance: 286.2
click at [12, 198] on icon at bounding box center [11, 198] width 5 height 5
click at [12, 197] on icon at bounding box center [11, 198] width 5 height 5
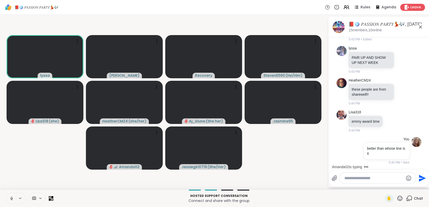
scroll to position [3865, 0]
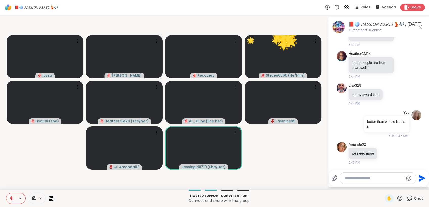
click at [398, 198] on icon at bounding box center [399, 198] width 6 height 6
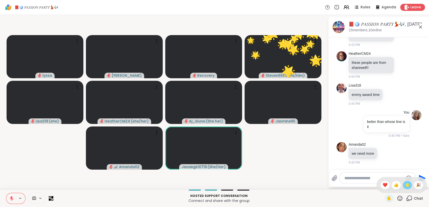
click at [404, 187] on span "🌟" at bounding box center [406, 185] width 5 height 6
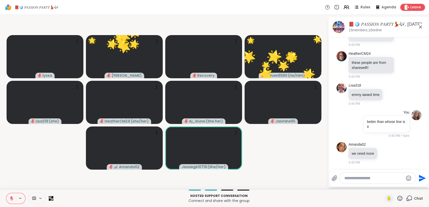
click at [397, 198] on icon at bounding box center [399, 198] width 6 height 6
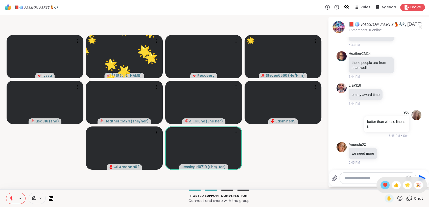
click at [382, 184] on span "❤️" at bounding box center [384, 185] width 5 height 6
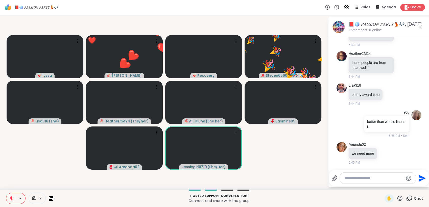
click at [396, 197] on icon at bounding box center [399, 198] width 6 height 6
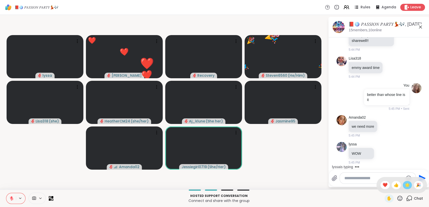
scroll to position [3891, 0]
click at [404, 185] on span "🌟" at bounding box center [406, 185] width 5 height 6
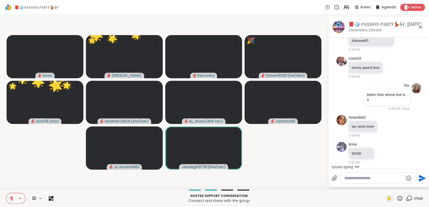
click at [396, 198] on icon at bounding box center [399, 198] width 6 height 6
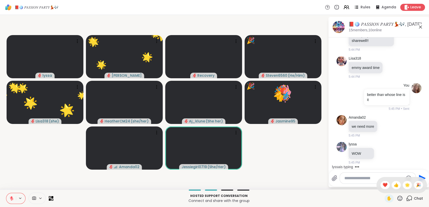
click at [380, 182] on div "❤️" at bounding box center [384, 185] width 9 height 8
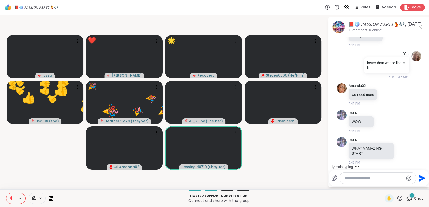
scroll to position [3923, 0]
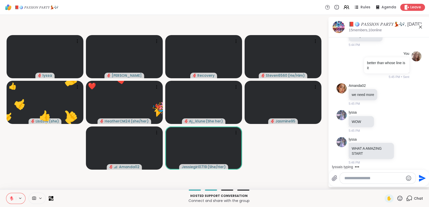
click at [397, 196] on icon at bounding box center [399, 198] width 5 height 5
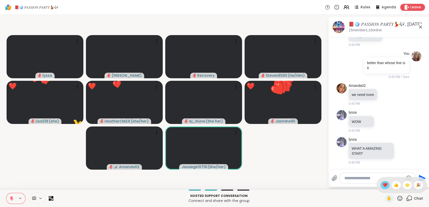
click at [382, 186] on span "❤️" at bounding box center [384, 185] width 5 height 6
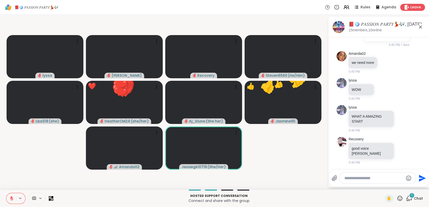
scroll to position [3950, 0]
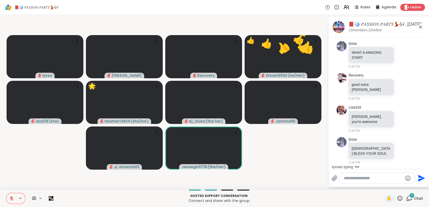
scroll to position [4014, 0]
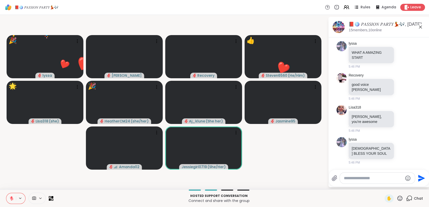
click at [396, 197] on icon at bounding box center [399, 198] width 6 height 6
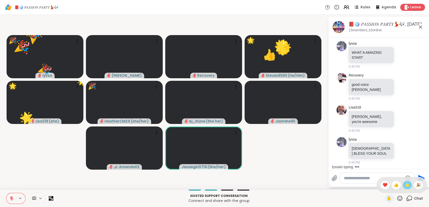
click at [404, 185] on span "🌟" at bounding box center [406, 185] width 5 height 6
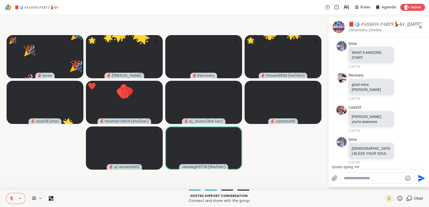
click at [396, 197] on icon at bounding box center [399, 198] width 6 height 6
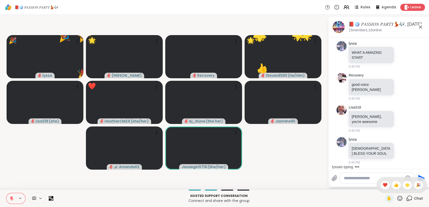
click at [382, 185] on span "❤️" at bounding box center [384, 185] width 5 height 6
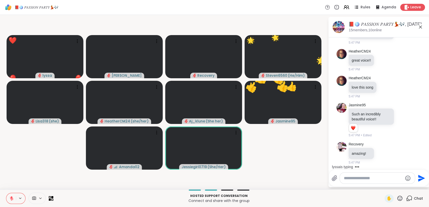
scroll to position [4192, 0]
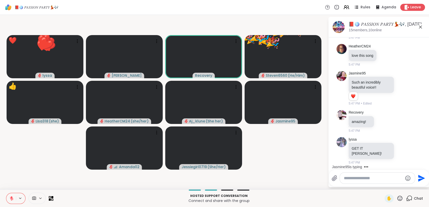
click at [396, 197] on icon at bounding box center [399, 198] width 6 height 6
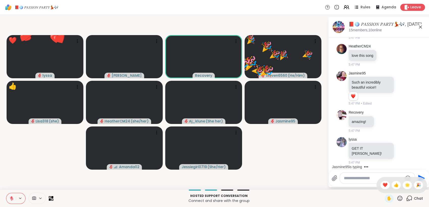
click at [404, 184] on span "🌟" at bounding box center [406, 185] width 5 height 6
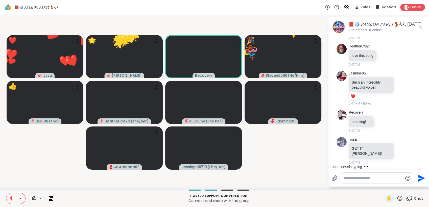
click at [396, 198] on icon at bounding box center [399, 198] width 6 height 6
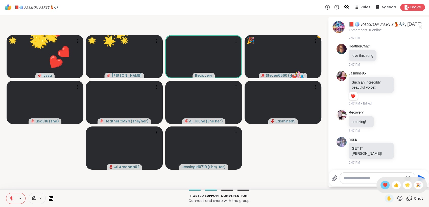
click at [382, 183] on span "❤️" at bounding box center [384, 185] width 5 height 6
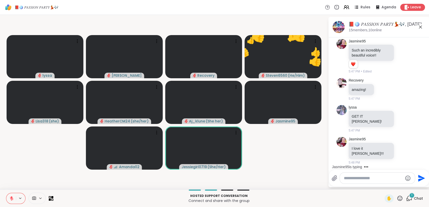
scroll to position [4219, 0]
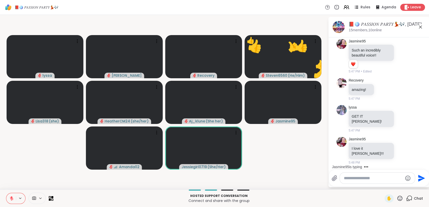
click at [396, 195] on icon at bounding box center [399, 198] width 6 height 6
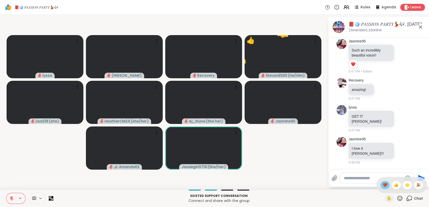
click at [382, 187] on span "❤️" at bounding box center [384, 185] width 5 height 6
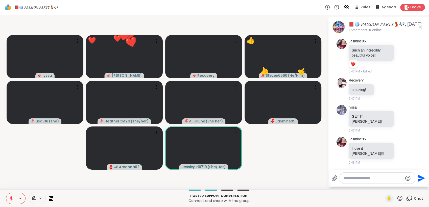
click at [396, 197] on icon at bounding box center [399, 198] width 6 height 6
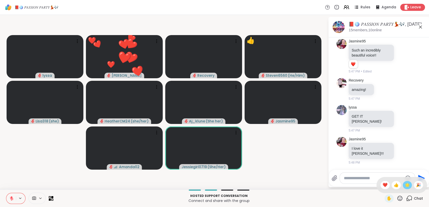
click at [404, 187] on span "🌟" at bounding box center [406, 185] width 5 height 6
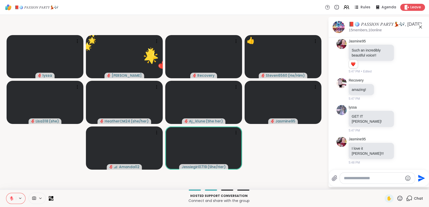
click at [371, 179] on textarea "Type your message" at bounding box center [373, 178] width 59 height 5
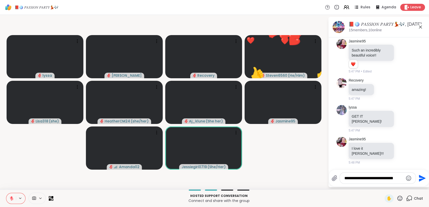
type textarea "**********"
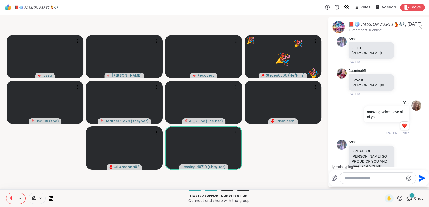
scroll to position [4300, 0]
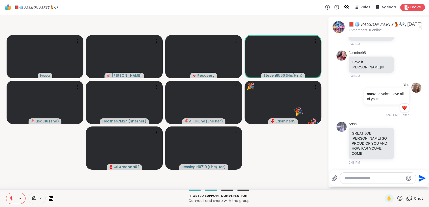
click at [13, 198] on icon at bounding box center [12, 199] width 4 height 4
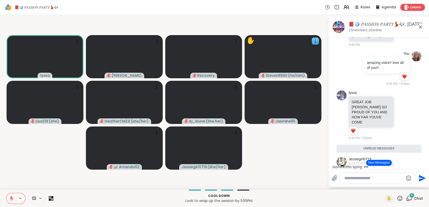
scroll to position [4376, 0]
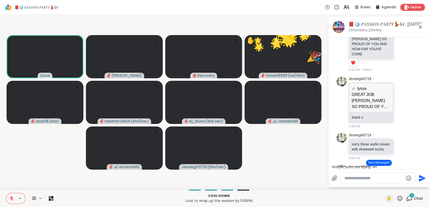
click at [397, 197] on icon at bounding box center [399, 198] width 5 height 5
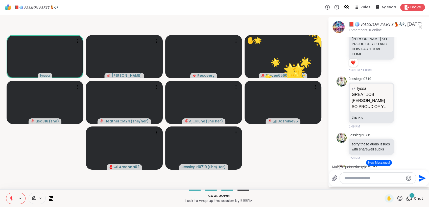
click at [367, 178] on textarea "Type your message" at bounding box center [373, 178] width 59 height 5
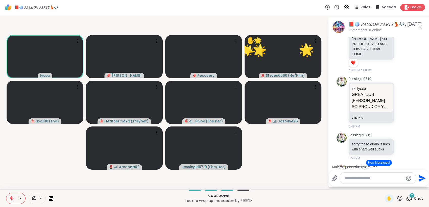
click at [398, 199] on icon at bounding box center [399, 198] width 6 height 6
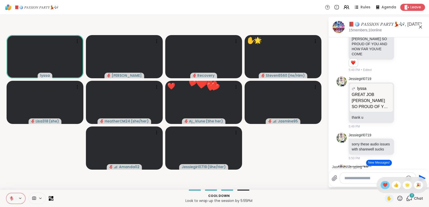
click at [382, 183] on span "❤️" at bounding box center [384, 185] width 5 height 6
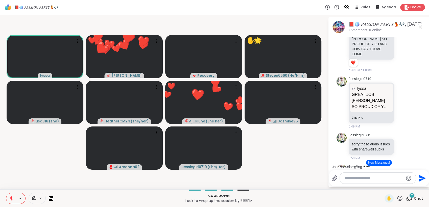
click at [396, 197] on icon at bounding box center [399, 198] width 6 height 6
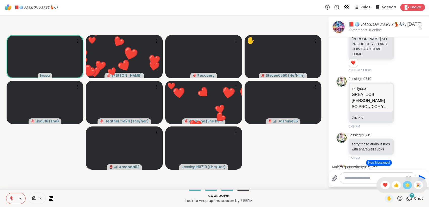
click at [404, 185] on span "🌟" at bounding box center [406, 185] width 5 height 6
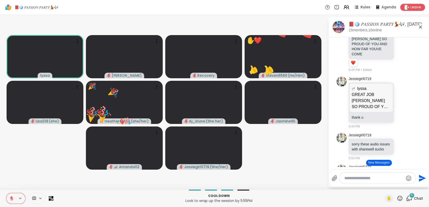
click at [396, 197] on icon at bounding box center [399, 198] width 6 height 6
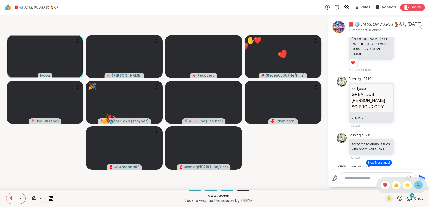
click at [416, 184] on span "🎉" at bounding box center [417, 185] width 5 height 6
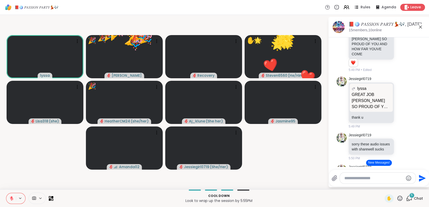
click at [396, 197] on icon at bounding box center [399, 198] width 6 height 6
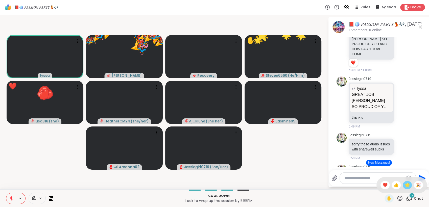
click at [404, 184] on span "🌟" at bounding box center [406, 185] width 5 height 6
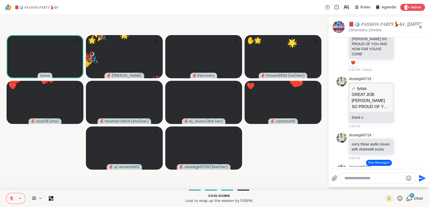
click at [396, 199] on icon at bounding box center [399, 198] width 6 height 6
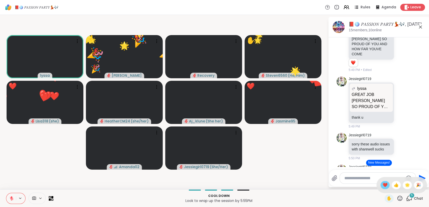
click at [382, 186] on span "❤️" at bounding box center [384, 185] width 5 height 6
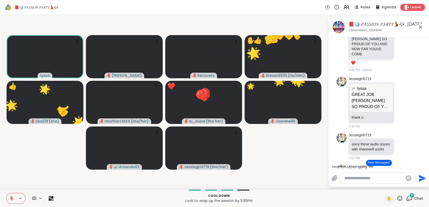
click at [396, 196] on icon at bounding box center [399, 198] width 6 height 6
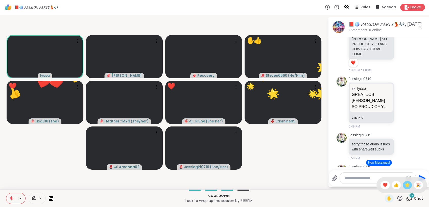
click at [404, 185] on span "🌟" at bounding box center [406, 185] width 5 height 6
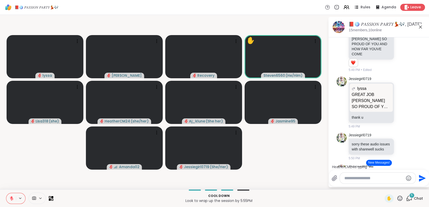
click at [14, 200] on button at bounding box center [11, 198] width 10 height 11
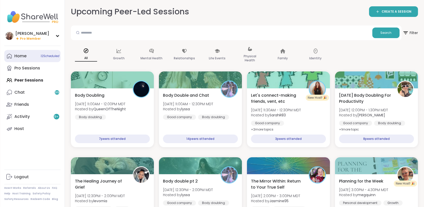
click at [24, 57] on div "Home 12 Scheduled" at bounding box center [20, 56] width 12 height 6
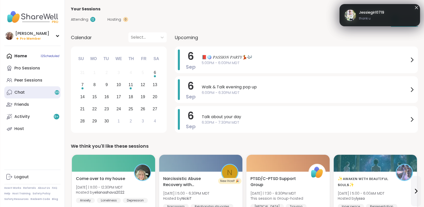
click at [40, 91] on link "Chat 99" at bounding box center [32, 92] width 56 height 12
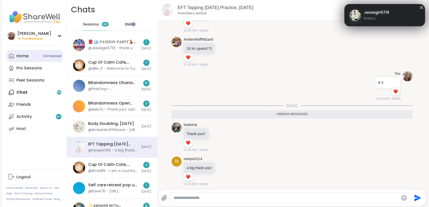
click at [31, 58] on link "Home 12 Scheduled" at bounding box center [34, 56] width 56 height 12
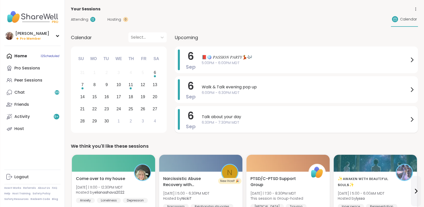
click at [240, 119] on span "Talk about your day" at bounding box center [305, 117] width 207 height 6
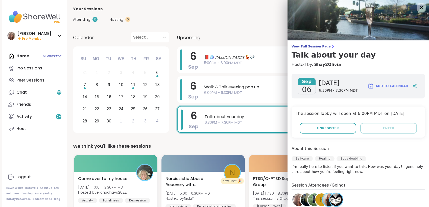
click at [418, 10] on icon at bounding box center [421, 7] width 6 height 6
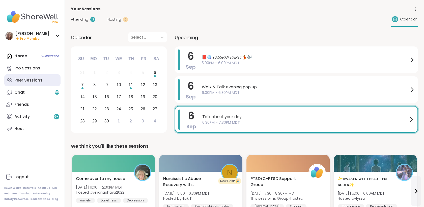
click at [31, 85] on link "Peer Sessions" at bounding box center [32, 80] width 56 height 12
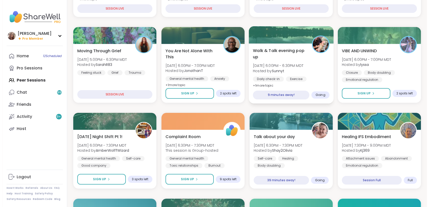
scroll to position [140, 0]
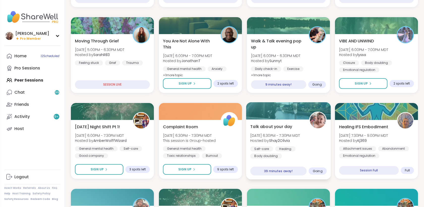
click at [313, 143] on div "Talk about your day [DATE] 6:30PM - 7:30PM MDT Hosted by Shay2Olivia Self-care …" at bounding box center [288, 140] width 76 height 35
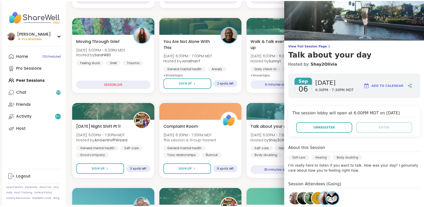
scroll to position [0, 0]
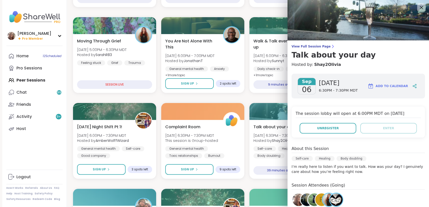
click at [418, 7] on icon at bounding box center [421, 7] width 6 height 6
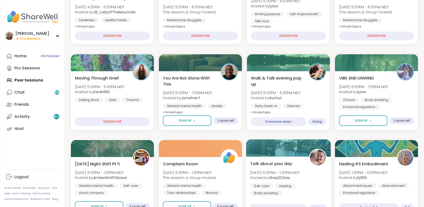
scroll to position [84, 0]
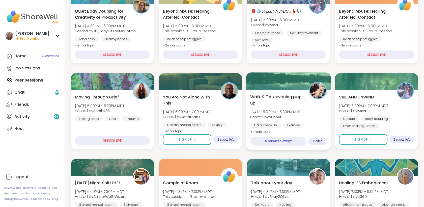
click at [315, 100] on div "Walk & Talk evening pop up [DATE] 6:00PM - 6:30PM MDT Hosted by Sunnyt Daily ch…" at bounding box center [288, 114] width 76 height 41
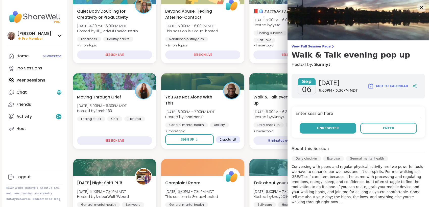
click at [328, 125] on button "Unregister" at bounding box center [327, 128] width 57 height 11
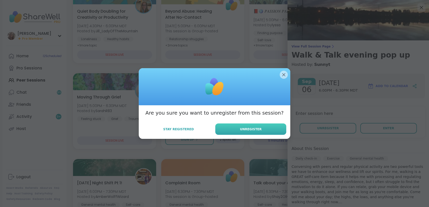
click at [273, 127] on button "Unregister" at bounding box center [250, 128] width 71 height 11
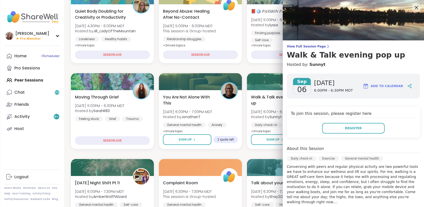
click at [413, 7] on icon at bounding box center [416, 7] width 6 height 6
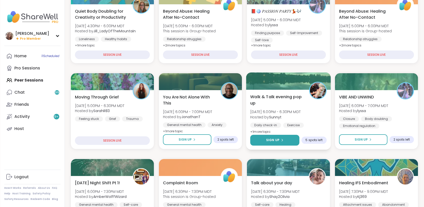
click at [289, 139] on button "Sign Up" at bounding box center [274, 140] width 49 height 11
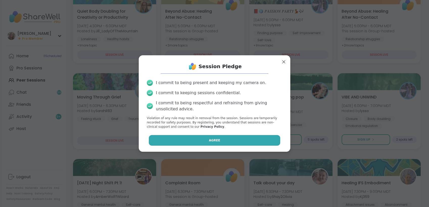
click at [257, 136] on button "Agree" at bounding box center [215, 140] width 132 height 11
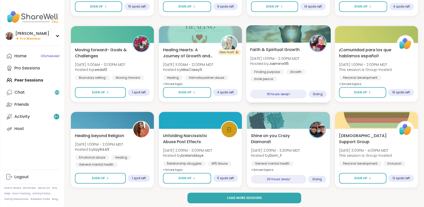
scroll to position [647, 0]
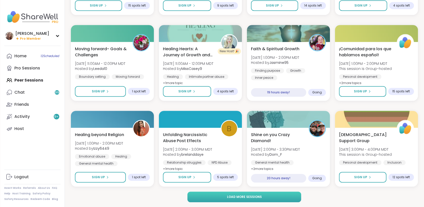
click at [282, 199] on button "Load more sessions" at bounding box center [245, 197] width 114 height 11
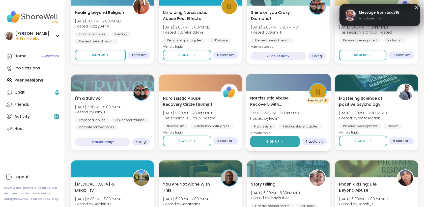
scroll to position [759, 0]
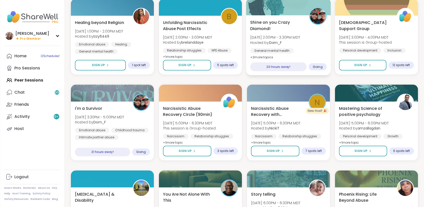
click at [309, 48] on div "General mental health Substance abuse [MEDICAL_DATA]" at bounding box center [288, 54] width 76 height 12
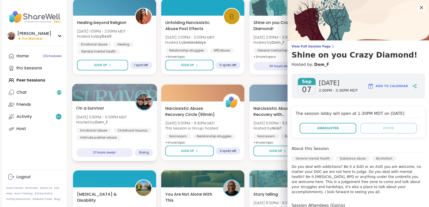
click at [144, 117] on div "I'm a Survivor [DATE] 3:30PM - 5:00PM MDT Hosted by Dom_F Emotional abuse Child…" at bounding box center [114, 122] width 76 height 35
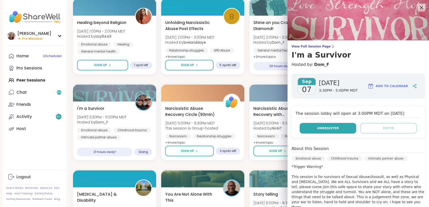
click at [319, 125] on button "Unregister" at bounding box center [327, 128] width 57 height 11
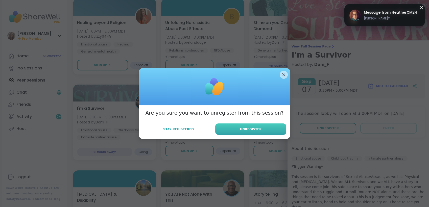
click at [271, 129] on button "Unregister" at bounding box center [250, 128] width 71 height 11
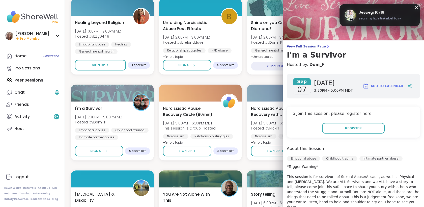
click at [397, 42] on div "View Full Session Page I'm a Survivor Hosted by: Dom_F [DATE] [DATE] 3:30PM - 5…" at bounding box center [353, 157] width 141 height 314
click at [241, 76] on div "Quiet Body Doubling for Creativity or Productivity [DATE] 4:30PM - 6:00PM MDT H…" at bounding box center [244, 79] width 347 height 1535
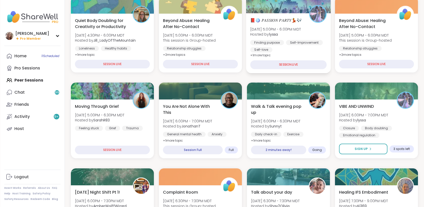
scroll to position [84, 0]
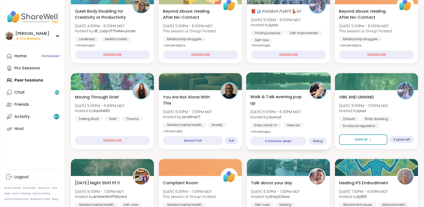
click at [301, 110] on span "[DATE] 6:00PM - 6:30PM MDT" at bounding box center [275, 111] width 50 height 5
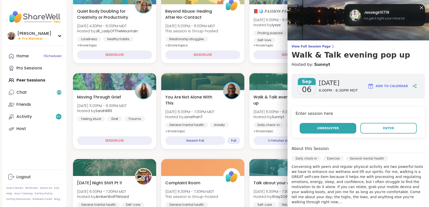
click at [325, 128] on span "Unregister" at bounding box center [328, 128] width 22 height 5
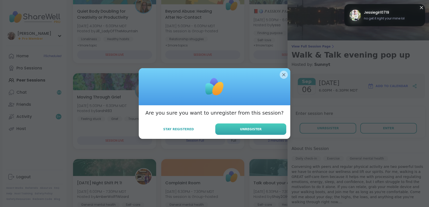
click at [266, 128] on button "Unregister" at bounding box center [250, 128] width 71 height 11
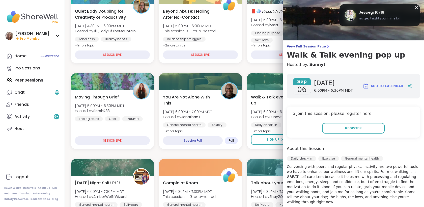
click at [409, 41] on div "View Full Session Page Walk & Talk evening pop up Hosted by: Sunnyt [DATE] [DAT…" at bounding box center [353, 158] width 141 height 316
click at [266, 62] on div "📕🪩 𝑃𝐴𝑆𝑆𝐼𝑂𝑁 𝑃𝐴𝑅𝑇𝑌💃🎶 [DATE] 5:00PM - 6:00PM MDT Hosted by lyssa Finding purpose […" at bounding box center [288, 34] width 85 height 60
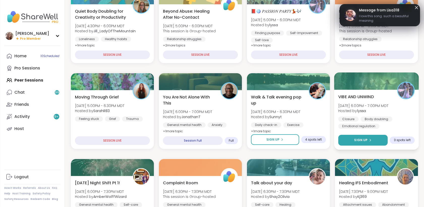
click at [371, 140] on button "Sign Up" at bounding box center [363, 140] width 49 height 11
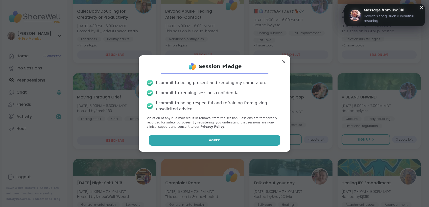
click at [252, 140] on button "Agree" at bounding box center [215, 140] width 132 height 11
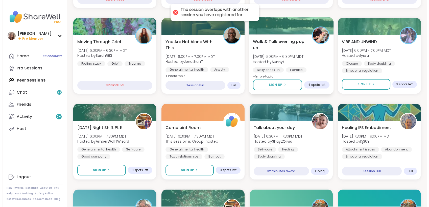
scroll to position [140, 0]
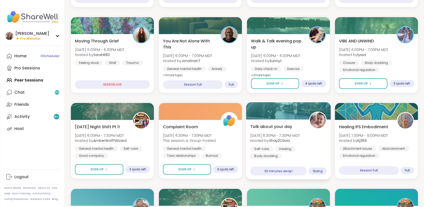
click at [300, 138] on span "Hosted by Shay2Olivia" at bounding box center [275, 140] width 50 height 5
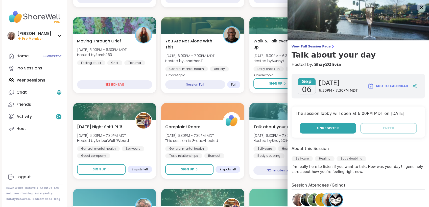
click at [317, 130] on span "Unregister" at bounding box center [328, 128] width 22 height 5
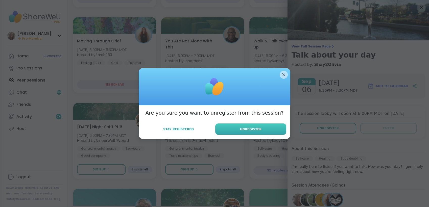
click at [269, 125] on button "Unregister" at bounding box center [250, 128] width 71 height 11
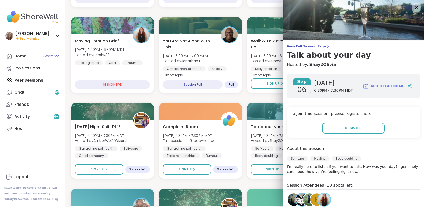
click at [413, 9] on icon at bounding box center [416, 7] width 6 height 6
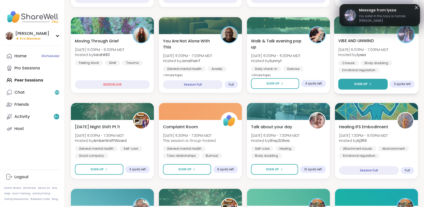
click at [371, 87] on button "Sign Up" at bounding box center [363, 84] width 49 height 11
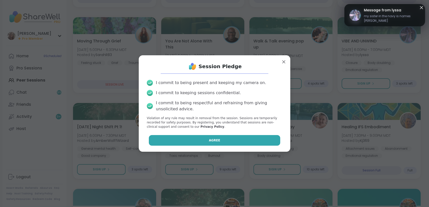
click at [260, 140] on button "Agree" at bounding box center [215, 140] width 132 height 11
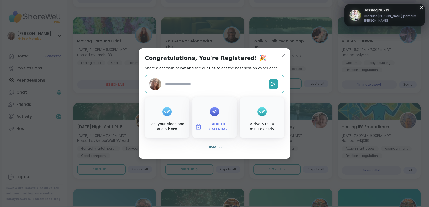
type textarea "*"
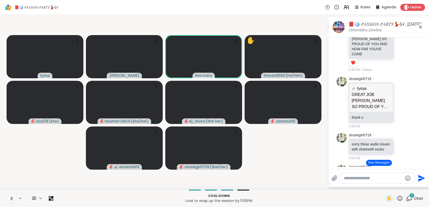
click at [11, 197] on icon at bounding box center [11, 198] width 5 height 5
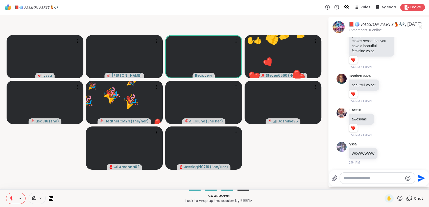
scroll to position [4797, 0]
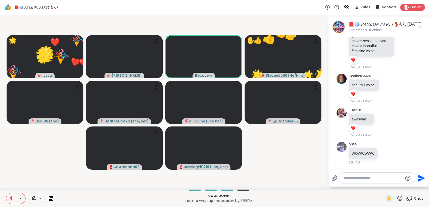
click at [397, 198] on icon at bounding box center [399, 198] width 5 height 5
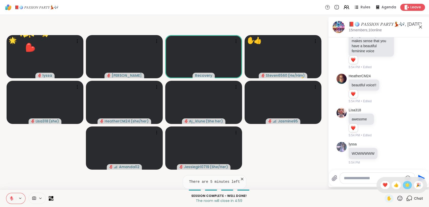
click at [404, 184] on span "🌟" at bounding box center [406, 185] width 5 height 6
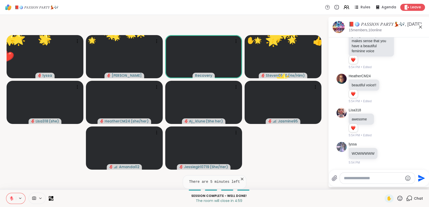
click at [396, 197] on icon at bounding box center [399, 198] width 6 height 6
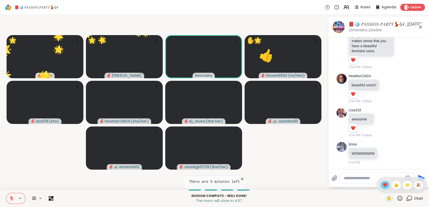
click at [382, 184] on span "❤️" at bounding box center [384, 185] width 5 height 6
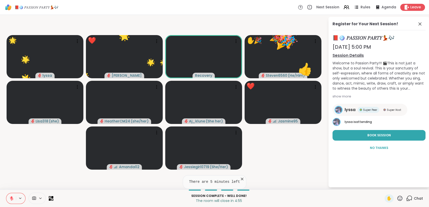
click at [396, 196] on icon at bounding box center [399, 198] width 6 height 6
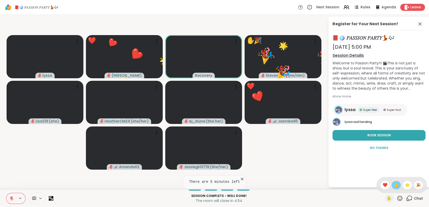
click at [394, 186] on div "👍" at bounding box center [395, 185] width 9 height 8
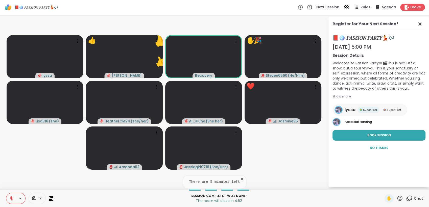
click at [396, 197] on icon at bounding box center [399, 198] width 6 height 6
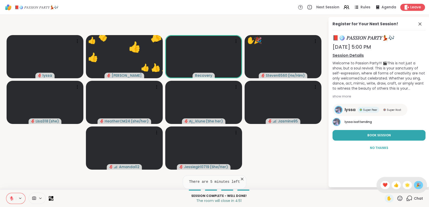
click at [415, 184] on span "🎉" at bounding box center [417, 185] width 5 height 6
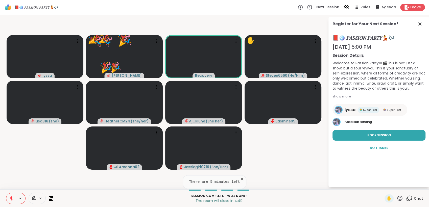
click at [396, 197] on icon at bounding box center [399, 198] width 6 height 6
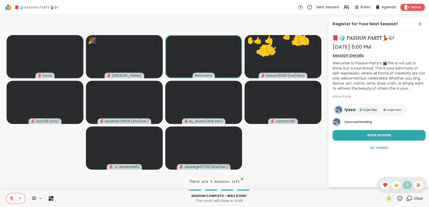
click at [404, 184] on span "🌟" at bounding box center [406, 185] width 5 height 6
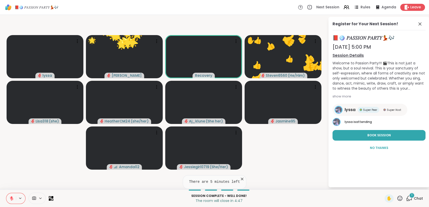
click at [396, 197] on icon at bounding box center [399, 198] width 6 height 6
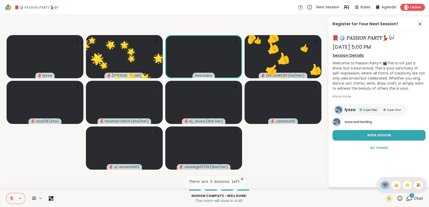
click at [382, 185] on span "❤️" at bounding box center [384, 185] width 5 height 6
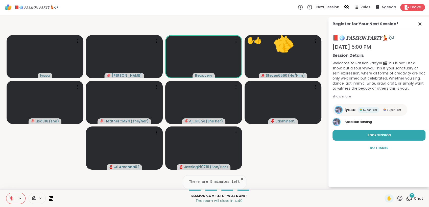
click at [14, 195] on button at bounding box center [11, 198] width 10 height 11
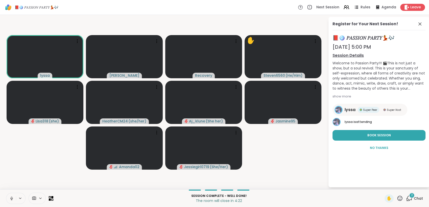
click at [8, 197] on button at bounding box center [11, 198] width 10 height 11
click at [403, 134] on button "Book Session" at bounding box center [378, 135] width 93 height 11
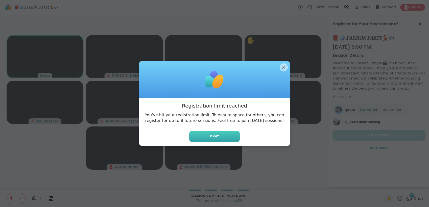
click at [219, 132] on button "Okay" at bounding box center [214, 136] width 50 height 11
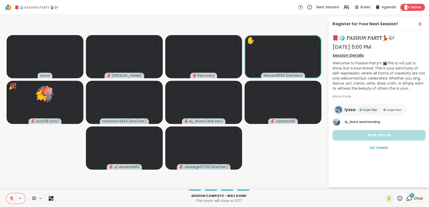
click at [403, 114] on div "lyssa Super Peer Super Host" at bounding box center [369, 110] width 75 height 12
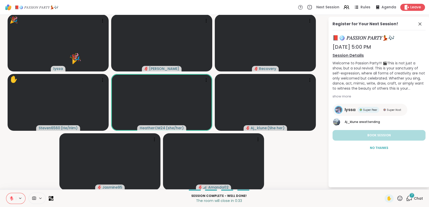
click at [12, 202] on button at bounding box center [11, 198] width 10 height 11
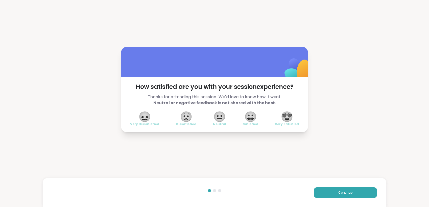
click at [285, 114] on span "😍" at bounding box center [286, 116] width 13 height 9
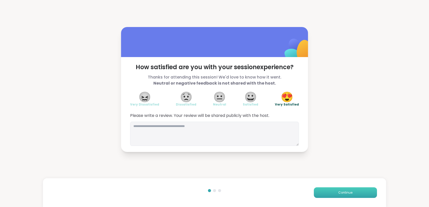
click at [341, 190] on button "Continue" at bounding box center [345, 192] width 63 height 11
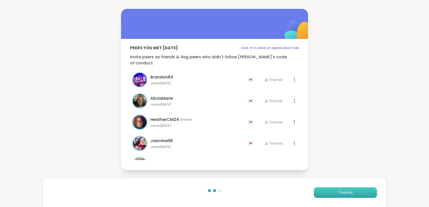
click at [341, 190] on button "Continue" at bounding box center [345, 192] width 63 height 11
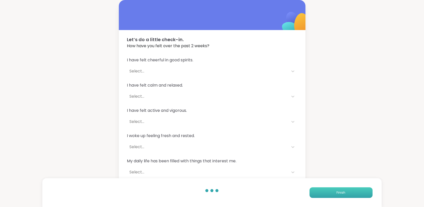
click at [341, 190] on button "Finish" at bounding box center [341, 192] width 63 height 11
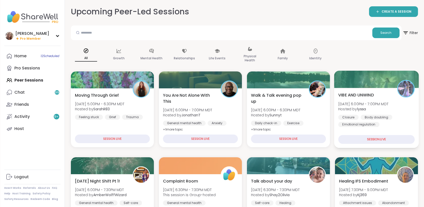
click at [394, 96] on div "VIBE AND UNWIND Sat, Sep 06 | 6:00PM - 7:00PM MDT Hosted by lyssa Closure Body …" at bounding box center [377, 109] width 76 height 35
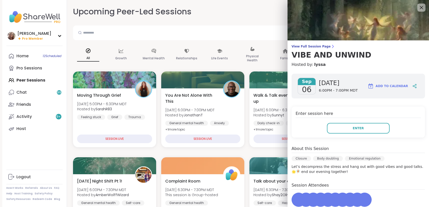
scroll to position [28, 0]
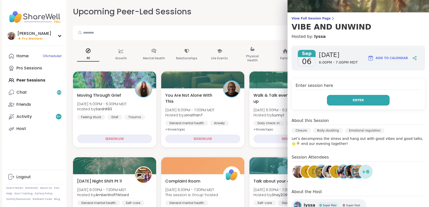
click at [353, 97] on button "Enter" at bounding box center [358, 100] width 63 height 11
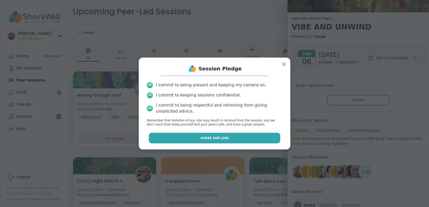
click at [252, 136] on button "Agree and Join" at bounding box center [215, 138] width 132 height 11
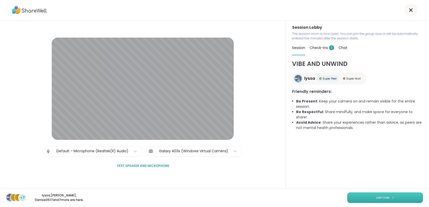
click at [382, 197] on span "Join now" at bounding box center [382, 197] width 14 height 5
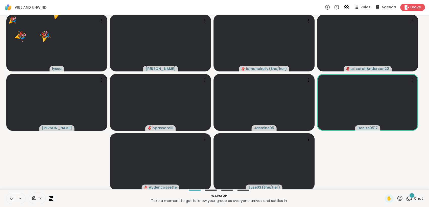
click at [11, 198] on icon at bounding box center [11, 198] width 1 height 2
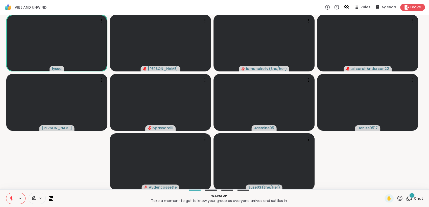
click at [409, 195] on div "1" at bounding box center [412, 196] width 6 height 6
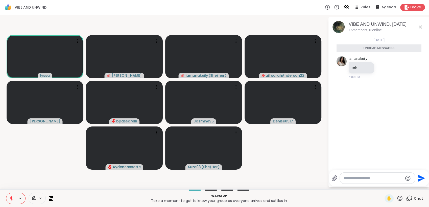
click at [364, 179] on textarea "Type your message" at bounding box center [373, 178] width 59 height 5
type textarea "***"
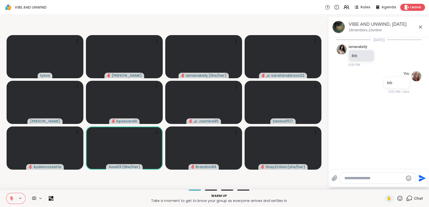
click at [8, 201] on button at bounding box center [11, 198] width 10 height 11
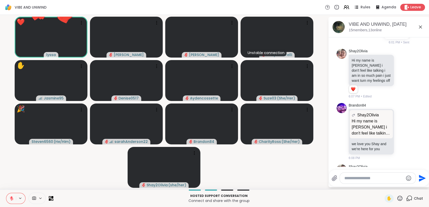
scroll to position [161, 0]
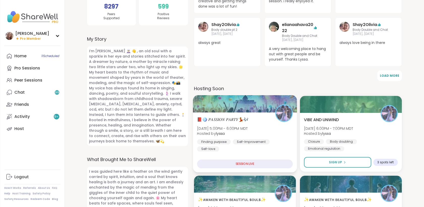
scroll to position [155, 0]
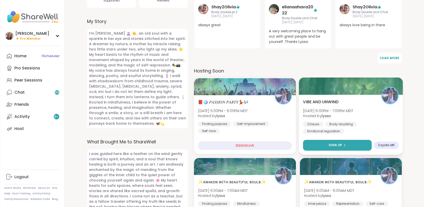
click at [342, 145] on div "Sign Up" at bounding box center [337, 145] width 17 height 5
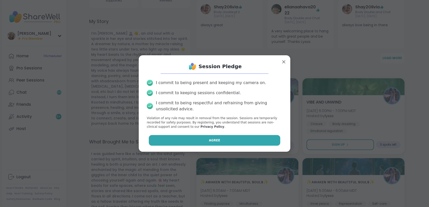
click at [266, 141] on button "Agree" at bounding box center [215, 140] width 132 height 11
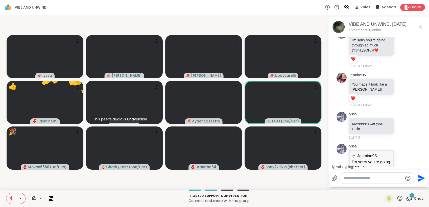
scroll to position [525, 0]
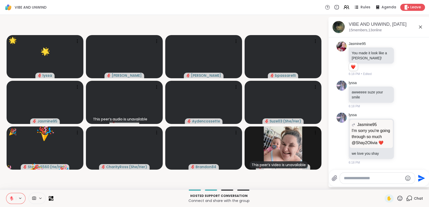
click at [7, 197] on button at bounding box center [11, 198] width 10 height 11
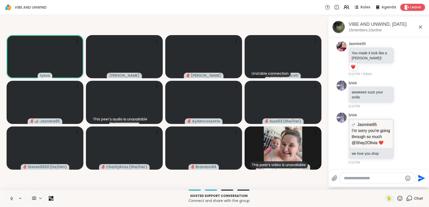
click at [10, 196] on button at bounding box center [11, 198] width 10 height 11
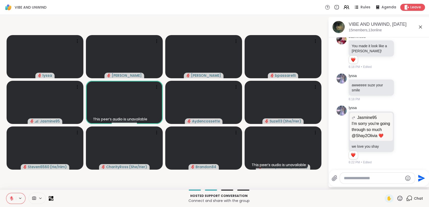
scroll to position [532, 0]
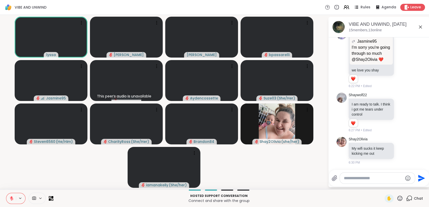
scroll to position [645, 0]
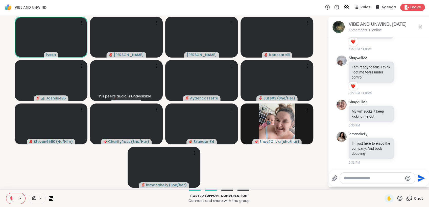
click at [349, 176] on textarea "Type your message" at bounding box center [373, 178] width 59 height 5
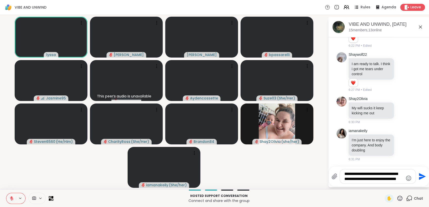
scroll to position [0, 0]
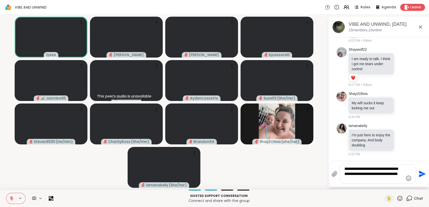
type textarea "**********"
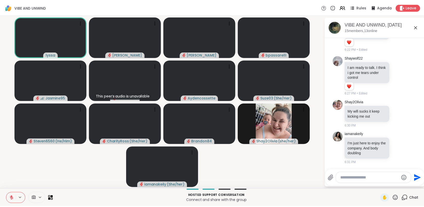
scroll to position [687, 0]
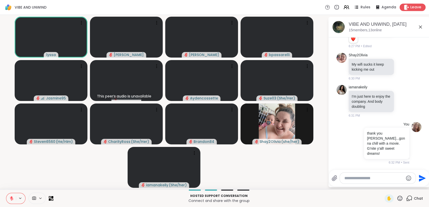
click at [410, 9] on span "Leave" at bounding box center [415, 7] width 11 height 5
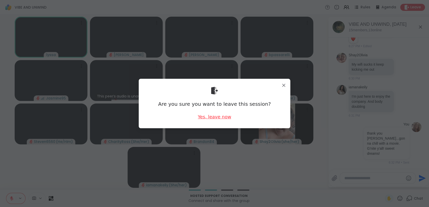
click at [210, 117] on div "Yes, leave now" at bounding box center [214, 117] width 33 height 6
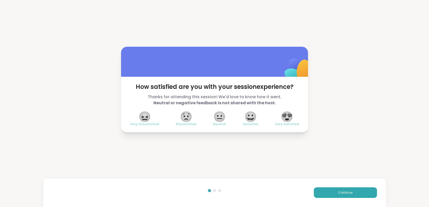
click at [282, 118] on span "😍" at bounding box center [286, 116] width 13 height 9
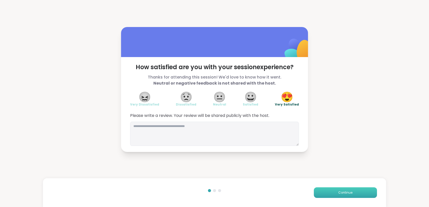
click at [332, 193] on button "Continue" at bounding box center [345, 192] width 63 height 11
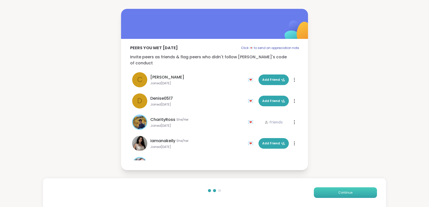
click at [332, 193] on button "Continue" at bounding box center [345, 192] width 63 height 11
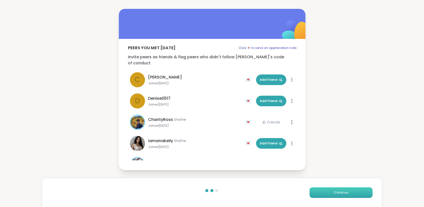
click at [332, 193] on button "Continue" at bounding box center [341, 192] width 63 height 11
